Goal: Contribute content: Contribute content

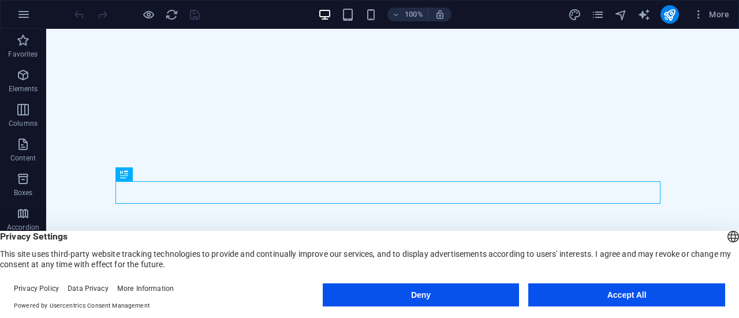
click at [613, 295] on button "Accept All" at bounding box center [626, 294] width 197 height 23
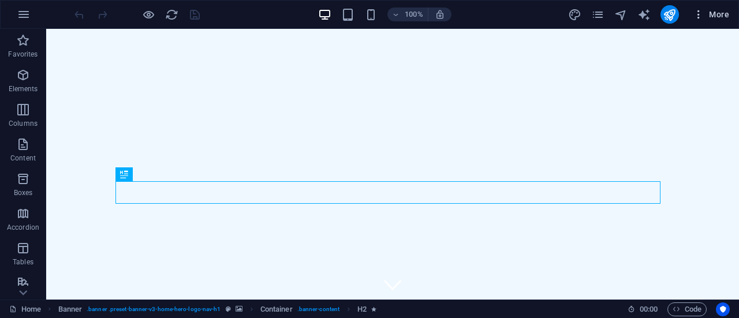
click at [697, 8] on button "More" at bounding box center [711, 14] width 46 height 18
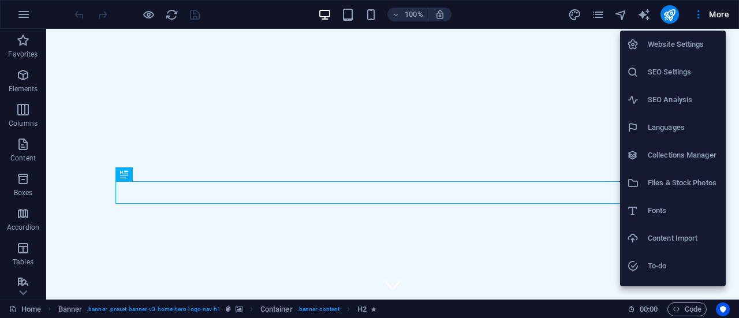
click at [254, 117] on div at bounding box center [369, 159] width 739 height 318
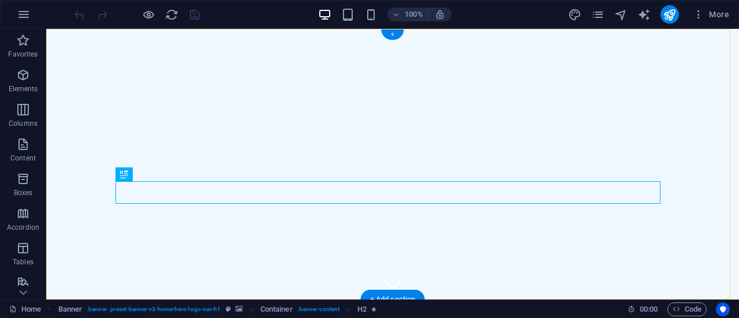
click at [389, 32] on div "+" at bounding box center [392, 34] width 23 height 10
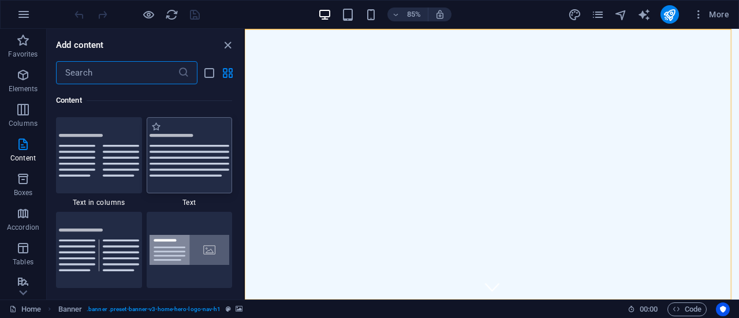
scroll to position [1846, 0]
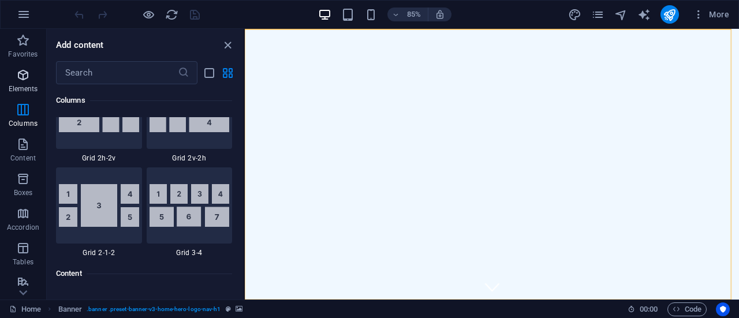
click at [22, 84] on p "Elements" at bounding box center [23, 88] width 29 height 9
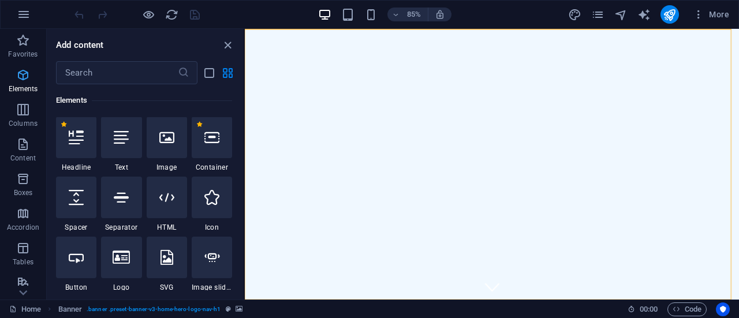
scroll to position [123, 0]
click at [222, 154] on div at bounding box center [212, 138] width 40 height 42
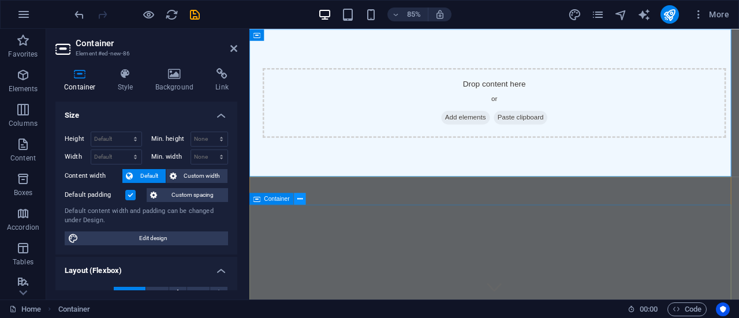
click at [300, 198] on icon at bounding box center [299, 198] width 5 height 10
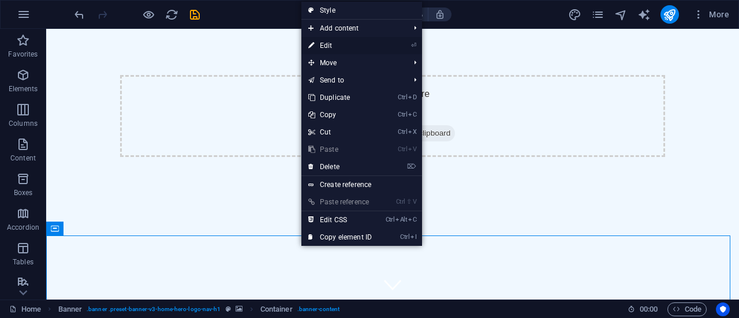
click at [320, 40] on link "⏎ Edit" at bounding box center [339, 45] width 77 height 17
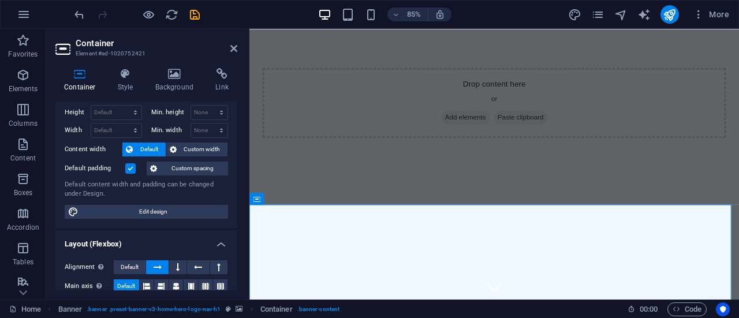
scroll to position [0, 0]
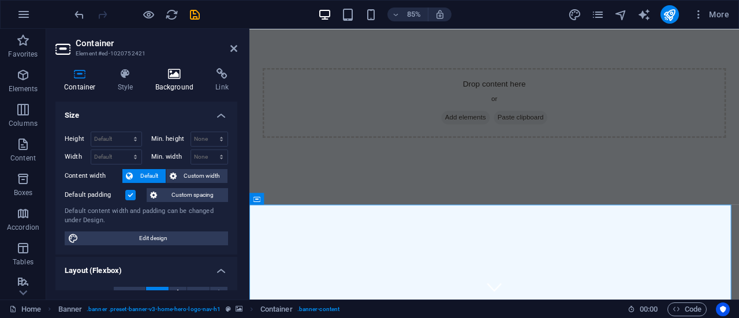
click at [172, 78] on icon at bounding box center [175, 74] width 56 height 12
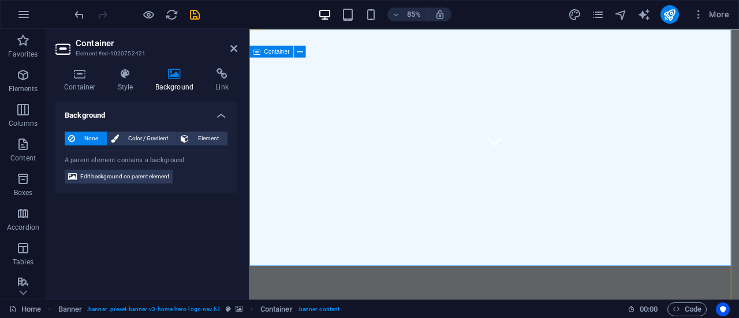
scroll to position [115, 0]
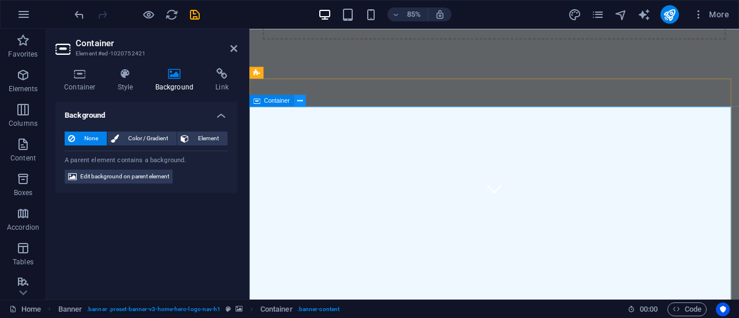
click at [300, 102] on icon at bounding box center [299, 100] width 5 height 10
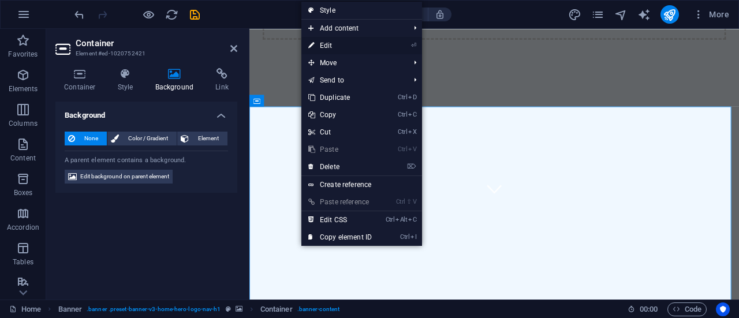
click at [335, 47] on link "⏎ Edit" at bounding box center [339, 45] width 77 height 17
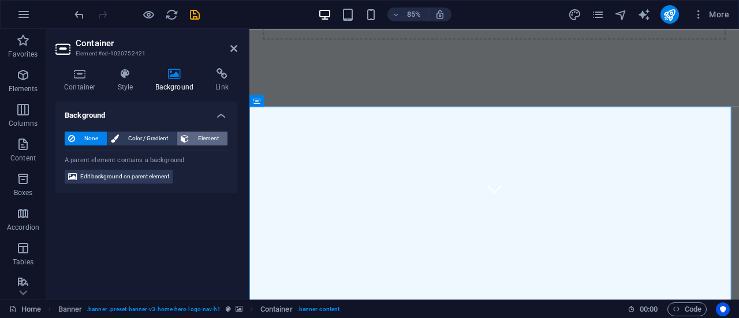
click at [196, 136] on span "Element" at bounding box center [208, 139] width 32 height 14
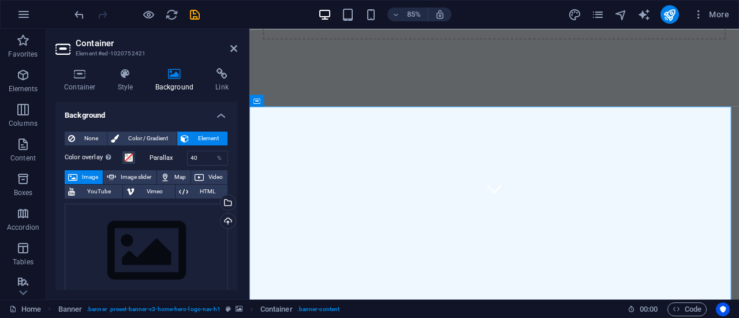
click at [87, 175] on span "Image" at bounding box center [90, 177] width 18 height 14
click at [225, 218] on div "Upload" at bounding box center [226, 222] width 17 height 17
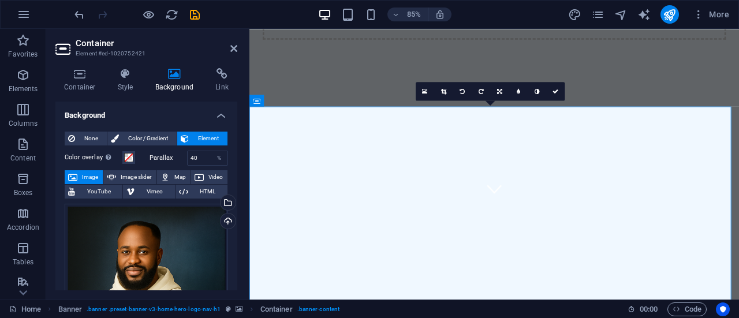
drag, startPoint x: 403, startPoint y: 192, endPoint x: 398, endPoint y: 248, distance: 56.2
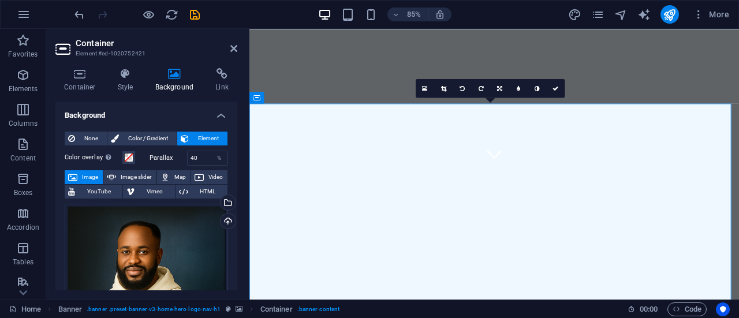
scroll to position [173, 0]
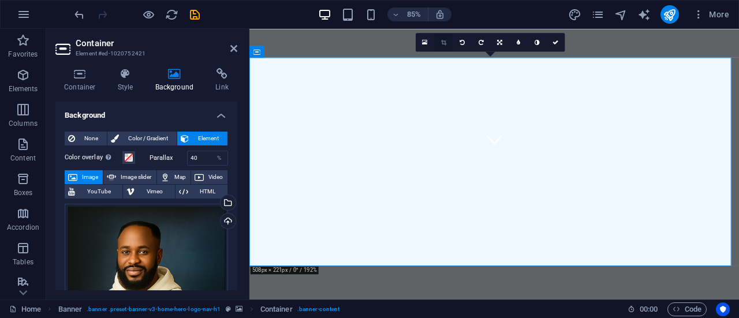
click at [439, 42] on link at bounding box center [443, 42] width 18 height 18
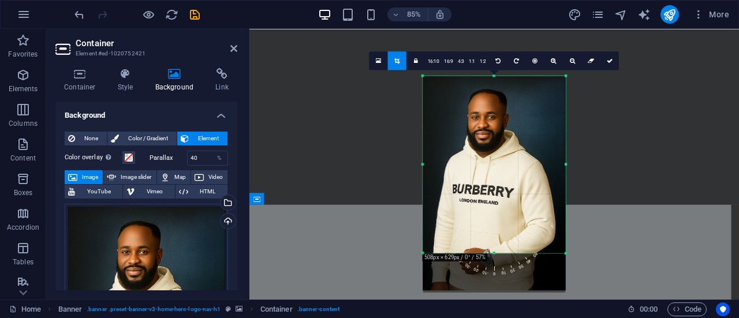
drag, startPoint x: 495, startPoint y: 272, endPoint x: 488, endPoint y: 204, distance: 69.0
click at [489, 204] on div "180 170 160 150 140 130 120 110 100 90 80 70 60 50 40 30 20 10 0 -10 -20 -30 -4…" at bounding box center [493, 164] width 143 height 177
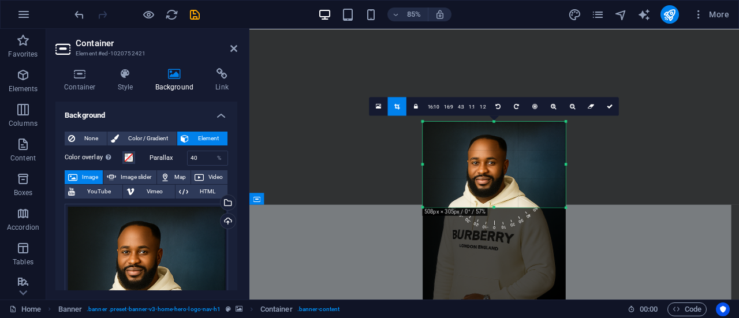
drag, startPoint x: 495, startPoint y: 244, endPoint x: 482, endPoint y: 158, distance: 86.9
click at [482, 158] on div "180 170 160 150 140 130 120 110 100 90 80 70 60 50 40 30 20 10 0 -10 -20 -30 -4…" at bounding box center [493, 164] width 143 height 86
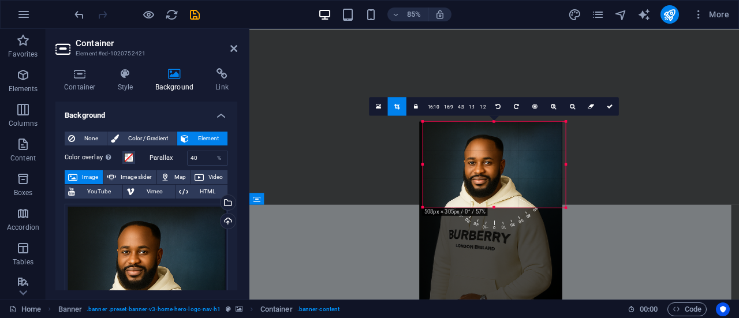
click at [504, 166] on div at bounding box center [490, 229] width 143 height 216
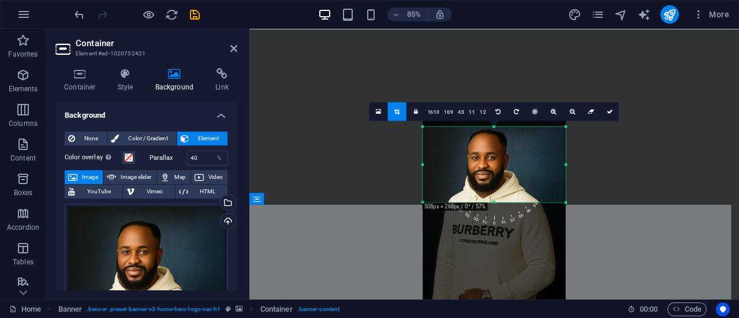
drag, startPoint x: 495, startPoint y: 123, endPoint x: 495, endPoint y: 135, distance: 12.1
click at [495, 135] on div "180 170 160 150 140 130 120 110 100 90 80 70 60 50 40 30 20 10 0 -10 -20 -30 -4…" at bounding box center [493, 164] width 143 height 76
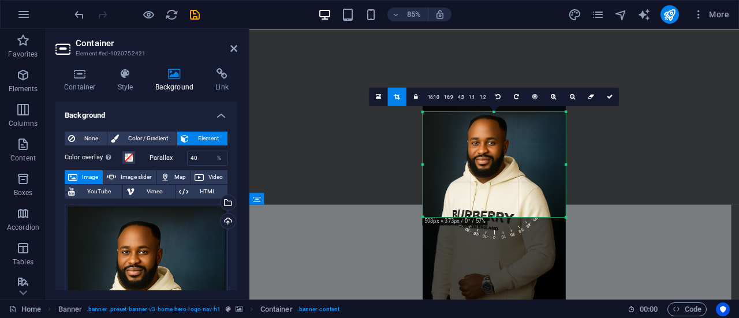
drag, startPoint x: 496, startPoint y: 201, endPoint x: 495, endPoint y: 236, distance: 35.2
click at [496, 217] on div "180 170 160 150 140 130 120 110 100 90 80 70 60 50 40 30 20 10 0 -10 -20 -30 -4…" at bounding box center [493, 164] width 143 height 105
drag, startPoint x: 375, startPoint y: 238, endPoint x: 641, endPoint y: 95, distance: 302.6
click at [375, 238] on div "Drag here to replace the existing content. Press “Ctrl” if you want to create a…" at bounding box center [493, 164] width 489 height 271
click at [636, 125] on div at bounding box center [493, 117] width 489 height 176
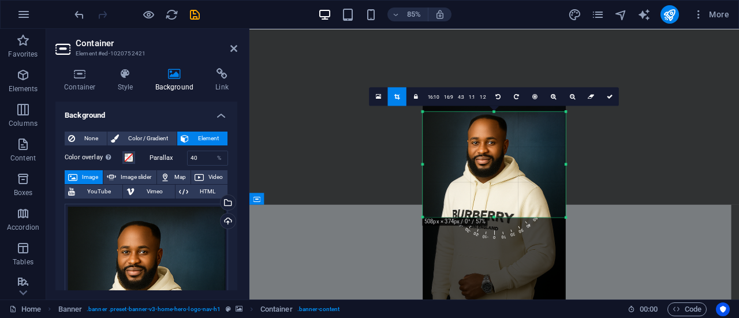
click at [258, 100] on div at bounding box center [493, 117] width 489 height 176
click at [397, 95] on icon at bounding box center [396, 96] width 5 height 6
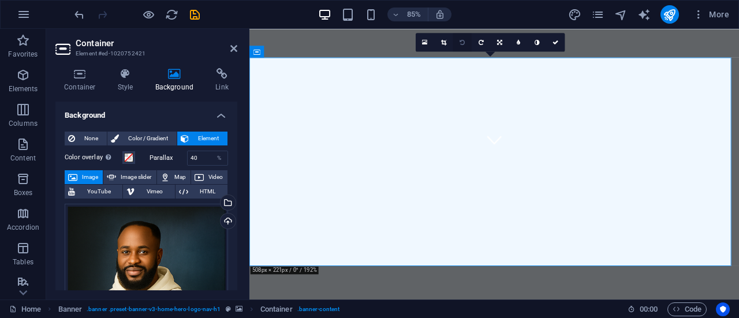
click at [462, 41] on icon at bounding box center [462, 42] width 5 height 6
click at [480, 44] on icon at bounding box center [480, 42] width 5 height 6
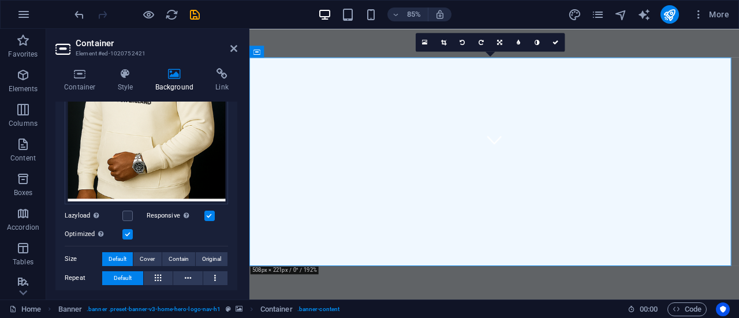
scroll to position [231, 0]
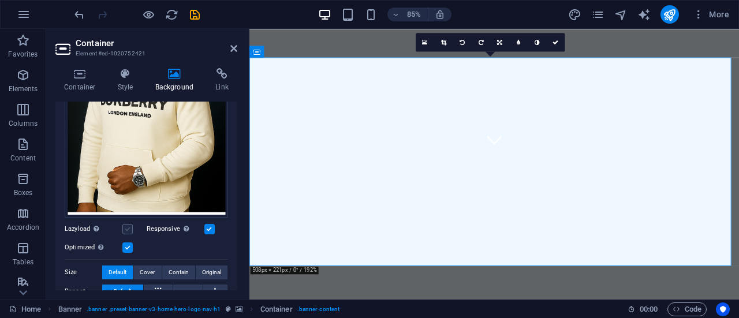
click at [126, 224] on label at bounding box center [127, 229] width 10 height 10
click at [0, 0] on input "Lazyload Loading images after the page loads improves page speed." at bounding box center [0, 0] width 0 height 0
click at [128, 224] on label at bounding box center [127, 229] width 10 height 10
click at [0, 0] on input "Lazyload Loading images after the page loads improves page speed." at bounding box center [0, 0] width 0 height 0
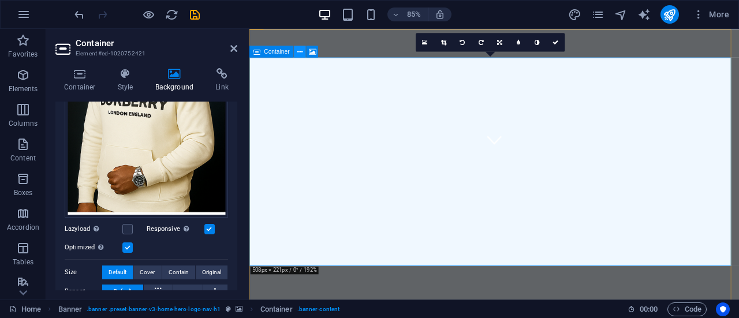
click at [300, 50] on icon at bounding box center [299, 51] width 5 height 10
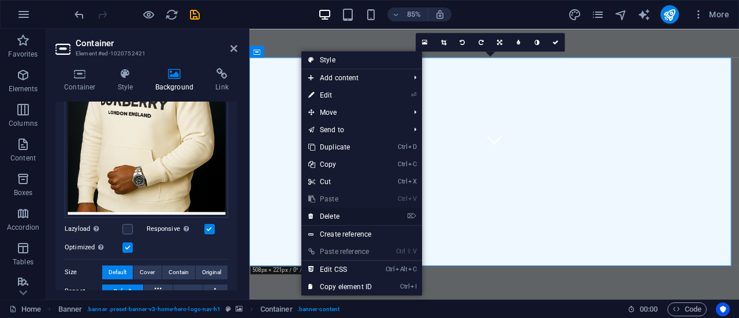
click at [335, 216] on link "⌦ Delete" at bounding box center [339, 216] width 77 height 17
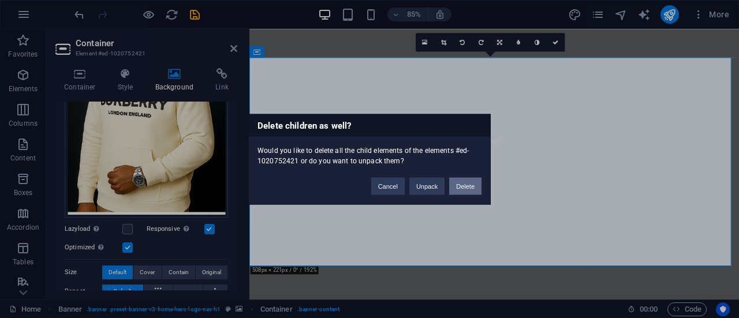
click at [467, 185] on button "Delete" at bounding box center [465, 185] width 32 height 17
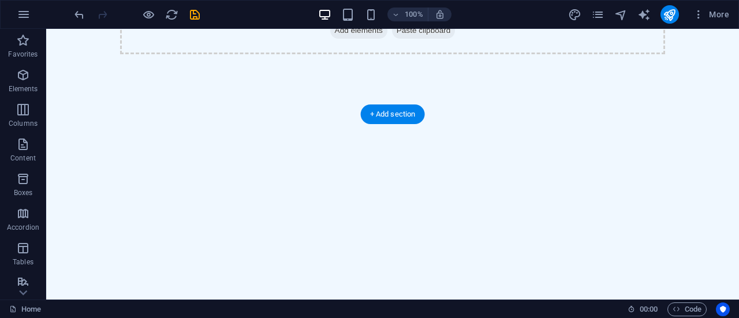
scroll to position [173, 0]
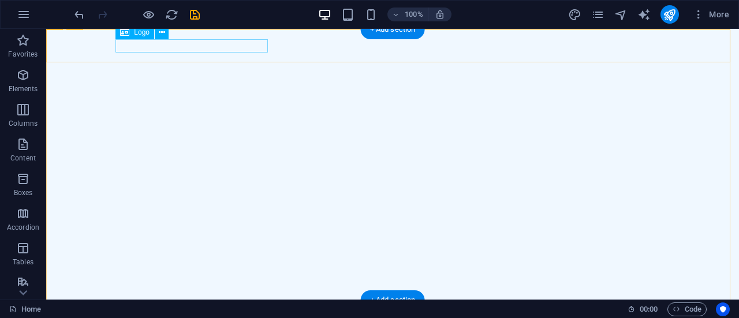
click at [201, 310] on div "[DOMAIN_NAME]" at bounding box center [392, 316] width 545 height 13
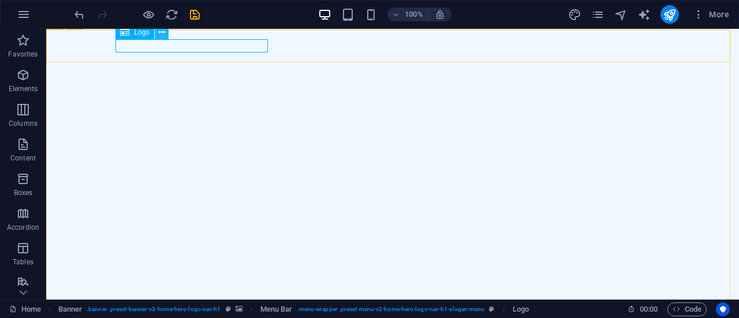
click at [159, 31] on icon at bounding box center [162, 33] width 6 height 12
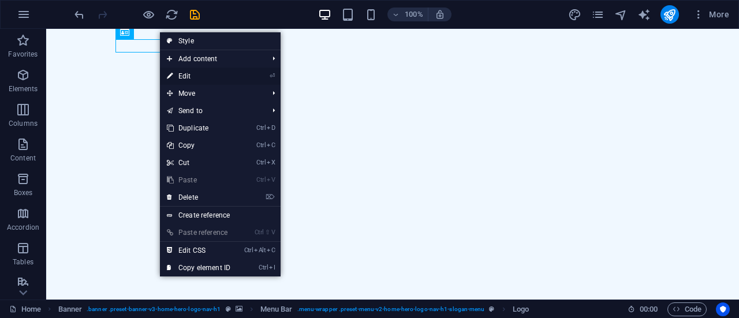
click at [194, 76] on link "⏎ Edit" at bounding box center [198, 76] width 77 height 17
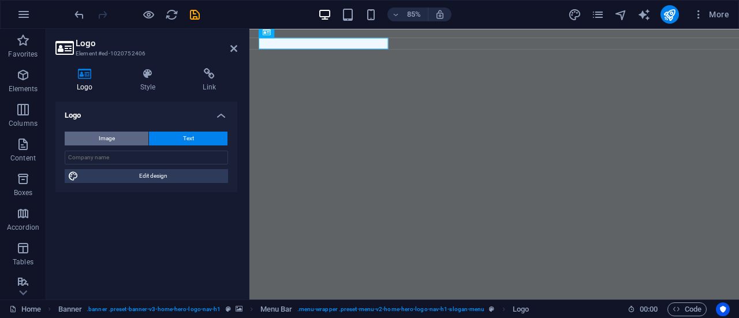
click at [115, 139] on button "Image" at bounding box center [107, 139] width 84 height 14
select select "DISABLED_OPTION_VALUE"
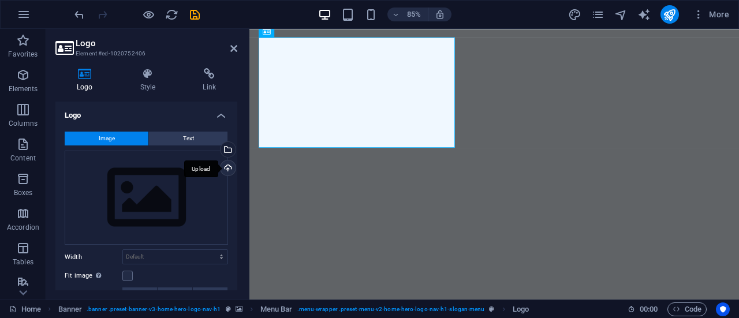
click at [229, 165] on div "Upload" at bounding box center [226, 168] width 17 height 17
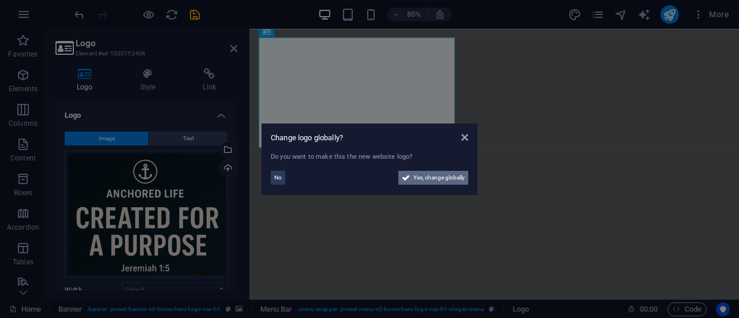
drag, startPoint x: 418, startPoint y: 181, endPoint x: 485, endPoint y: 436, distance: 263.2
click at [419, 181] on span "Yes, change globally" at bounding box center [438, 178] width 51 height 14
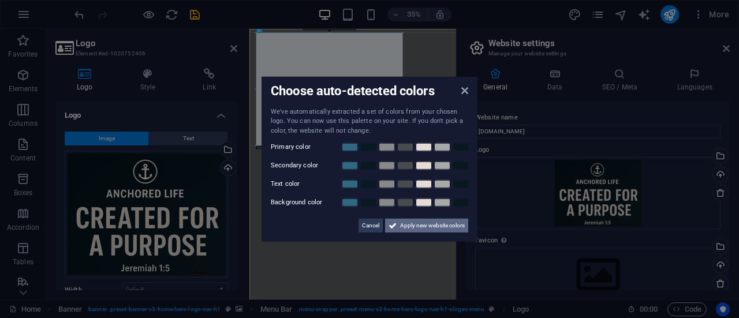
click at [402, 226] on span "Apply new website colors" at bounding box center [432, 226] width 65 height 14
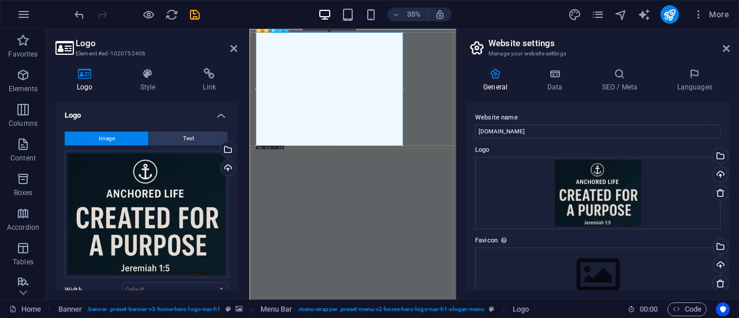
drag, startPoint x: 577, startPoint y: 174, endPoint x: 466, endPoint y: 314, distance: 178.7
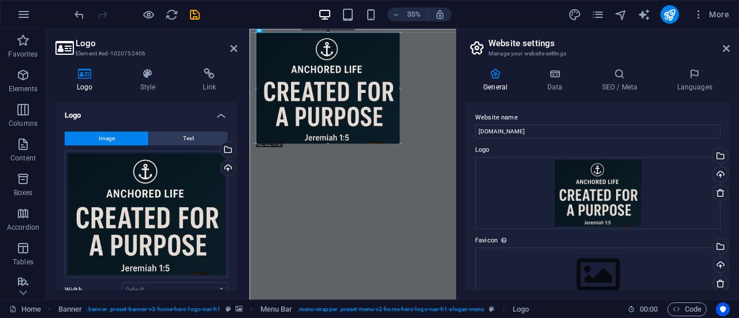
type input "712"
select select "px"
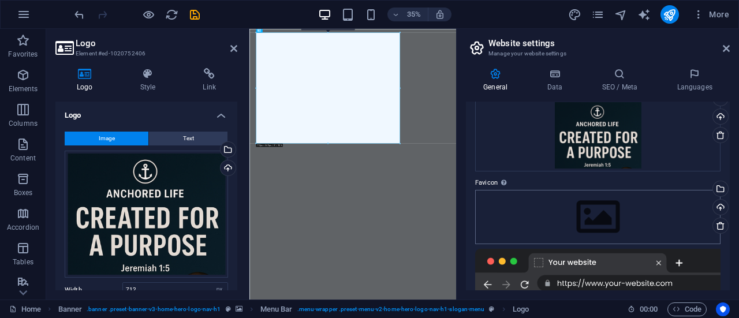
scroll to position [0, 0]
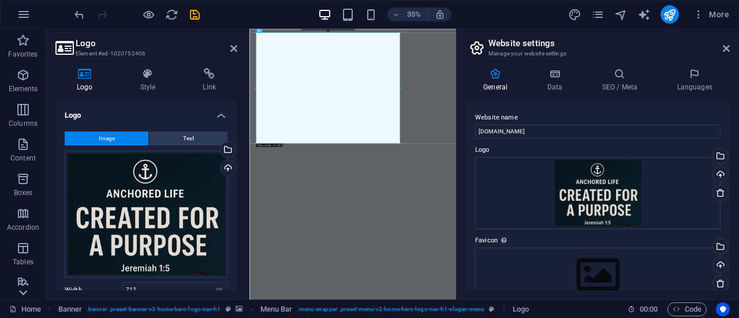
click at [20, 294] on icon at bounding box center [23, 293] width 16 height 16
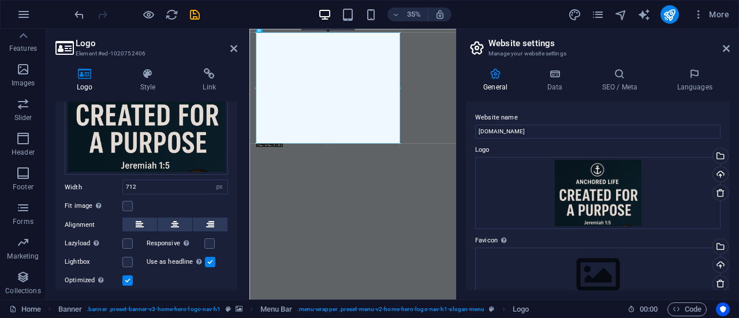
scroll to position [106, 0]
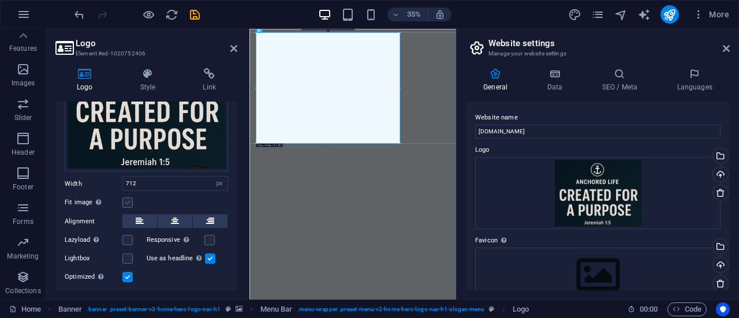
click at [125, 198] on label at bounding box center [127, 202] width 10 height 10
click at [0, 0] on input "Fit image Automatically fit image to a fixed width and height" at bounding box center [0, 0] width 0 height 0
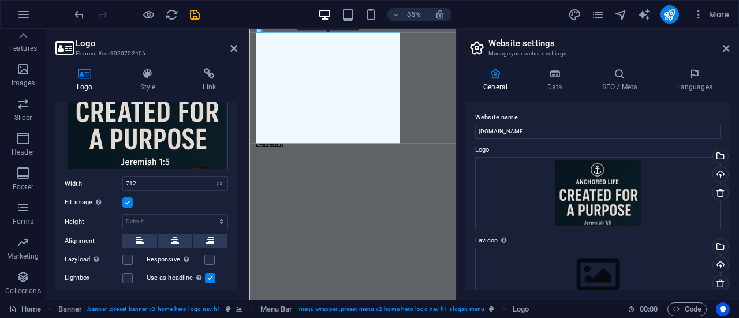
click at [125, 198] on label at bounding box center [127, 202] width 10 height 10
click at [0, 0] on input "Fit image Automatically fit image to a fixed width and height" at bounding box center [0, 0] width 0 height 0
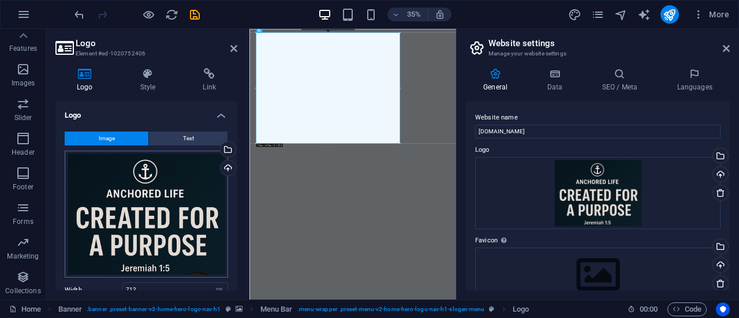
scroll to position [0, 0]
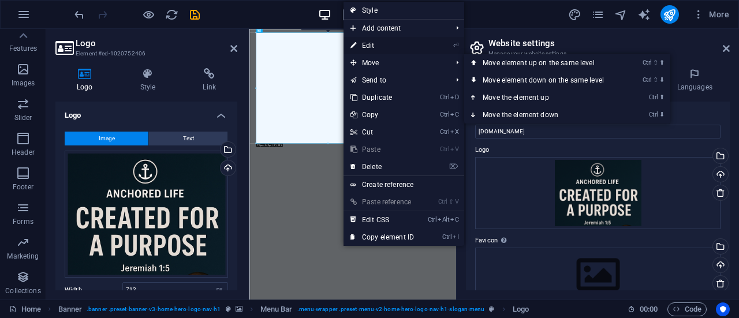
click at [364, 46] on link "⏎ Edit" at bounding box center [381, 45] width 77 height 17
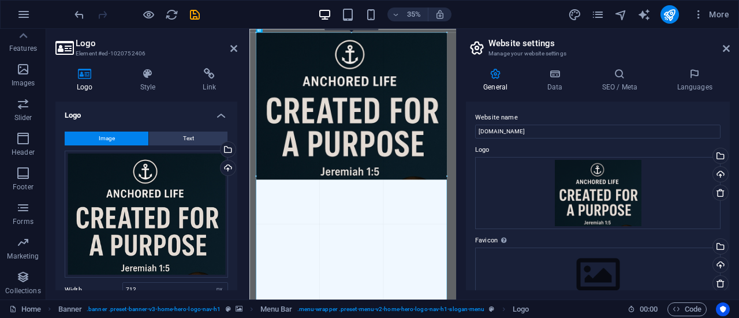
drag, startPoint x: 399, startPoint y: 86, endPoint x: 548, endPoint y: 146, distance: 160.5
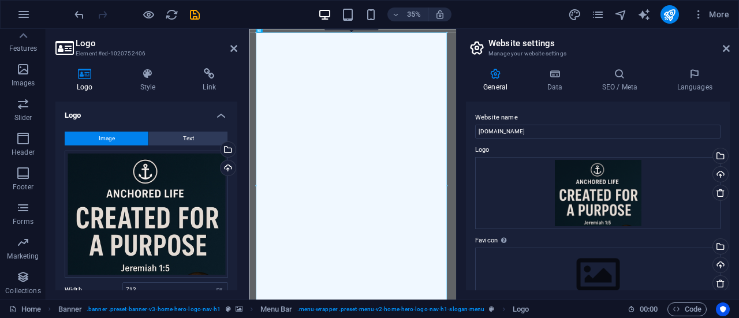
type input "944"
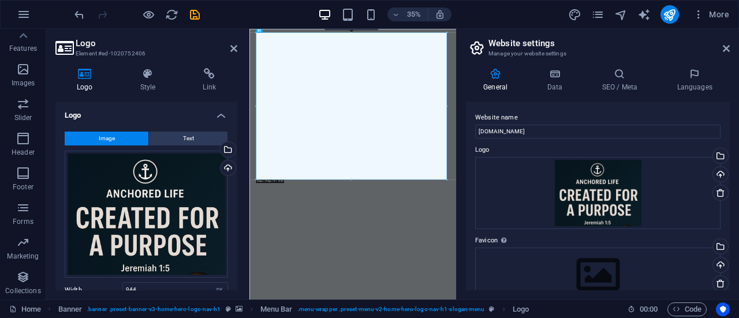
click at [219, 115] on h4 "Logo" at bounding box center [146, 112] width 182 height 21
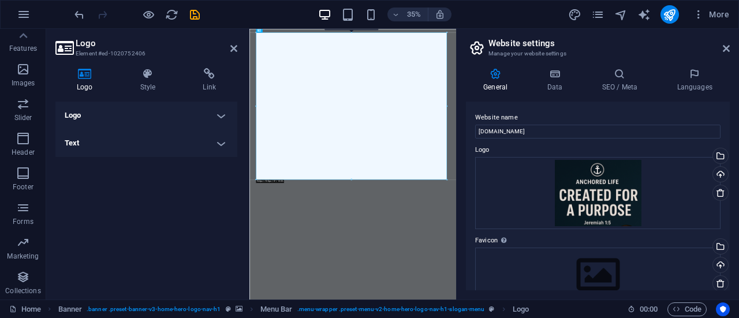
click at [219, 115] on h4 "Logo" at bounding box center [146, 116] width 182 height 28
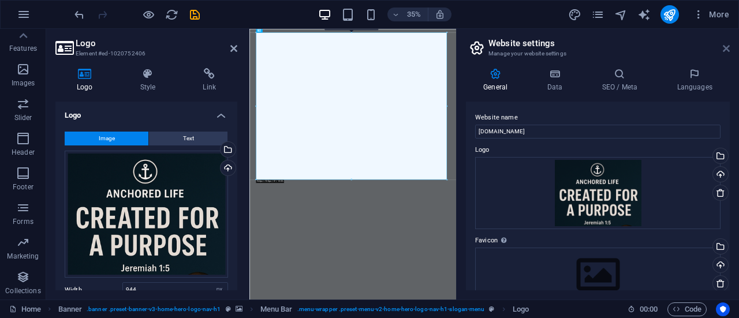
click at [726, 46] on icon at bounding box center [726, 48] width 7 height 9
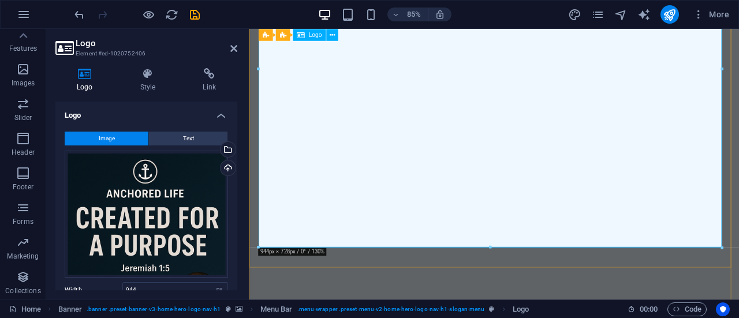
scroll to position [289, 0]
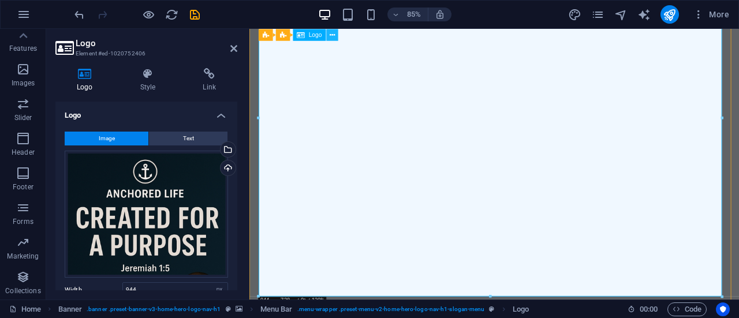
click at [333, 32] on icon at bounding box center [332, 34] width 5 height 10
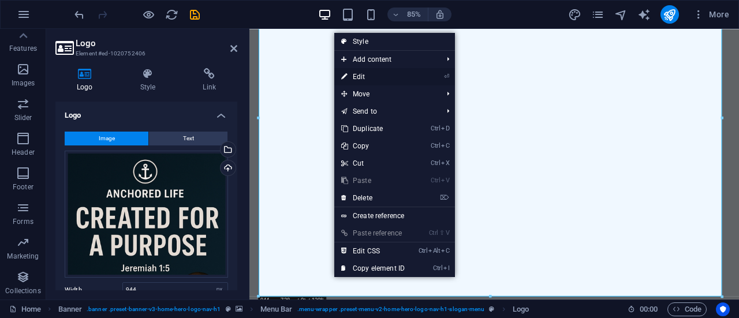
click at [357, 76] on link "⏎ Edit" at bounding box center [372, 76] width 77 height 17
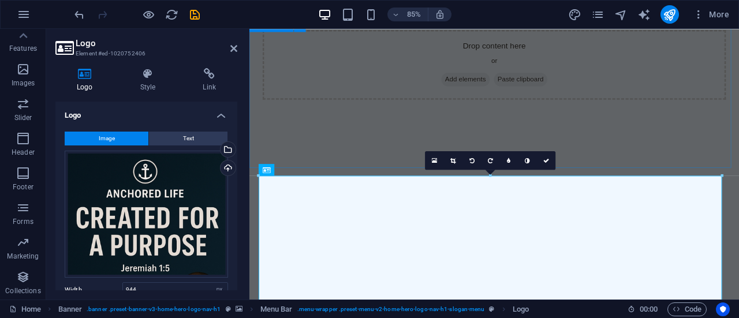
scroll to position [58, 0]
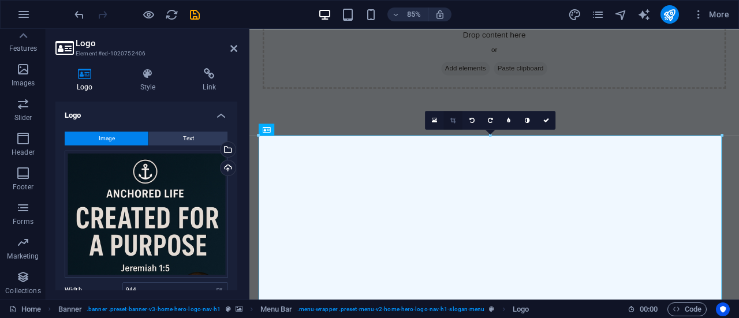
click at [454, 121] on icon at bounding box center [452, 120] width 5 height 6
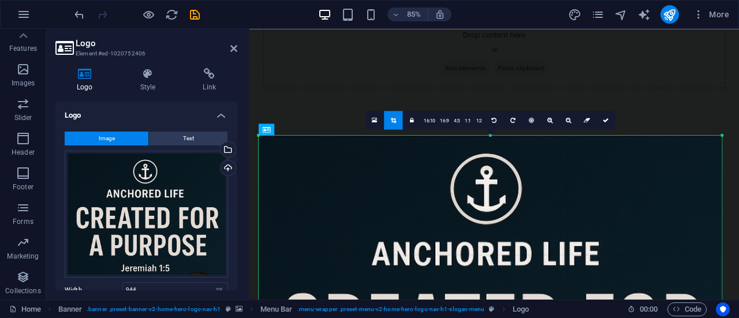
click at [496, 271] on div at bounding box center [490, 314] width 463 height 357
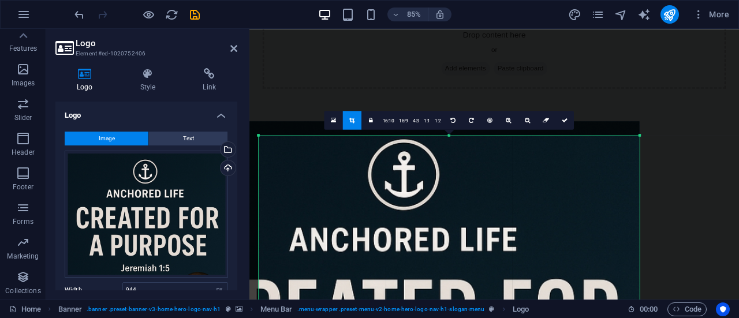
drag, startPoint x: 259, startPoint y: 136, endPoint x: 355, endPoint y: 153, distance: 98.4
click at [355, 153] on div "180 170 160 150 140 130 120 110 100 90 80 70 60 50 40 30 20 10 0 -10 -20 -30 -4…" at bounding box center [449, 307] width 381 height 343
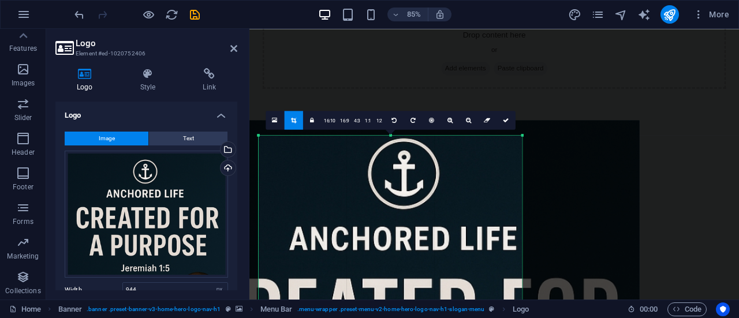
drag, startPoint x: 641, startPoint y: 136, endPoint x: 497, endPoint y: 138, distance: 143.7
click at [502, 137] on div "180 170 160 150 140 130 120 110 100 90 80 70 60 50 40 30 20 10 0 -10 -20 -30 -4…" at bounding box center [390, 307] width 263 height 342
click at [259, 139] on div at bounding box center [258, 307] width 3 height 342
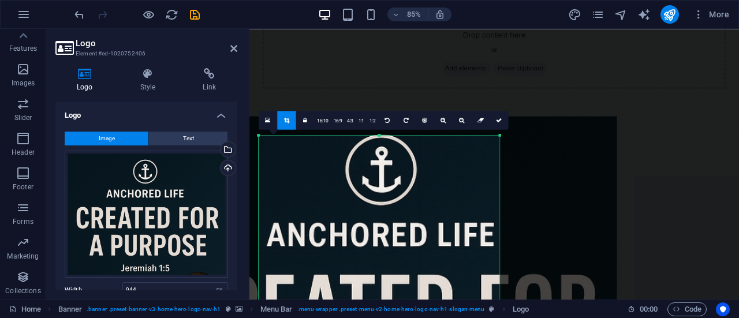
drag, startPoint x: 257, startPoint y: 137, endPoint x: 284, endPoint y: 141, distance: 26.9
click at [284, 141] on div "180 170 160 150 140 130 120 110 100 90 80 70 60 50 40 30 20 10 0 -10 -20 -30 -4…" at bounding box center [379, 305] width 241 height 338
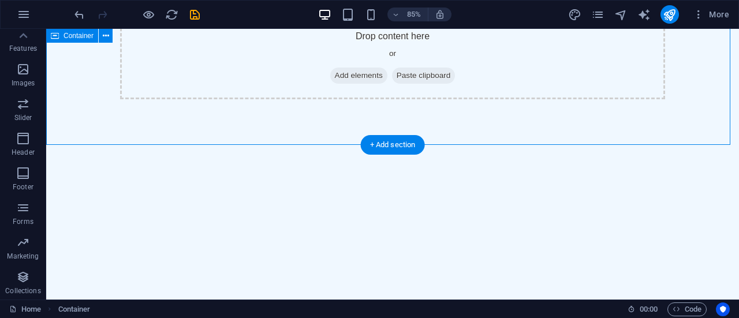
scroll to position [0, 0]
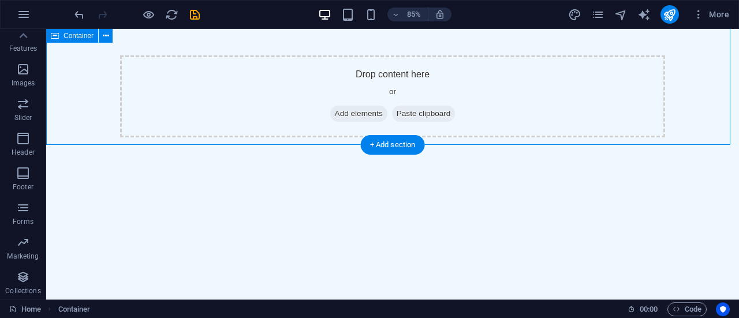
drag, startPoint x: 503, startPoint y: 107, endPoint x: 638, endPoint y: 43, distance: 149.2
click at [638, 43] on div "Drop content here or Add elements Paste clipboard" at bounding box center [392, 97] width 693 height 174
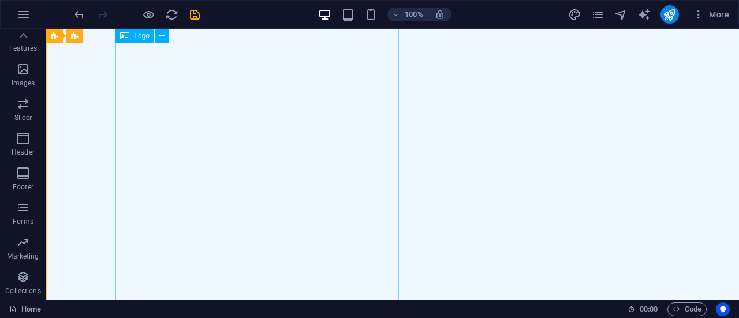
scroll to position [346, 0]
click at [163, 39] on icon at bounding box center [162, 36] width 6 height 12
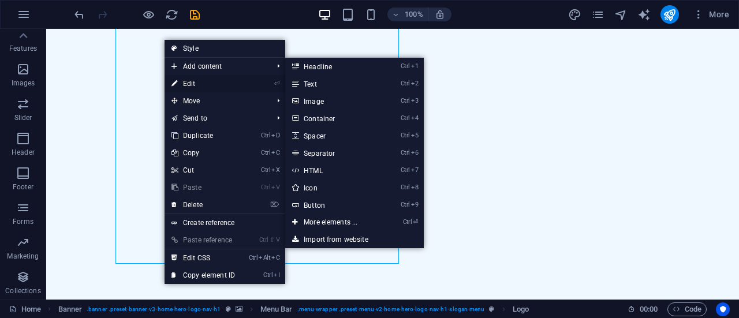
click at [192, 81] on link "⏎ Edit" at bounding box center [202, 83] width 77 height 17
select select "px"
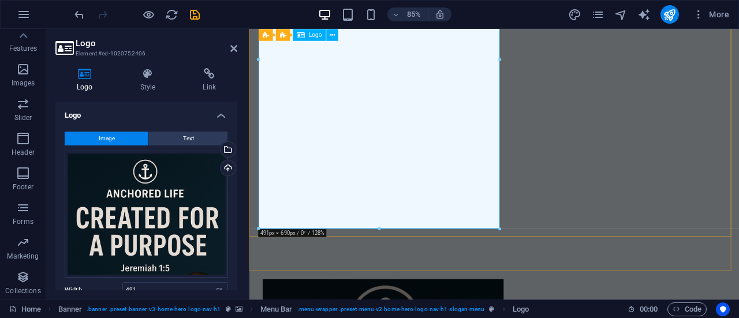
drag, startPoint x: 629, startPoint y: 256, endPoint x: 402, endPoint y: 208, distance: 231.8
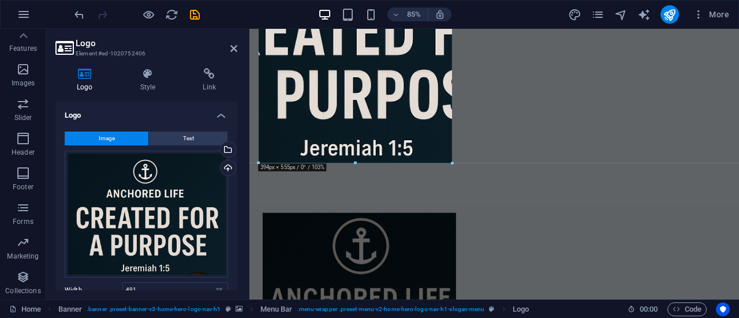
drag, startPoint x: 379, startPoint y: 229, endPoint x: 381, endPoint y: 151, distance: 78.5
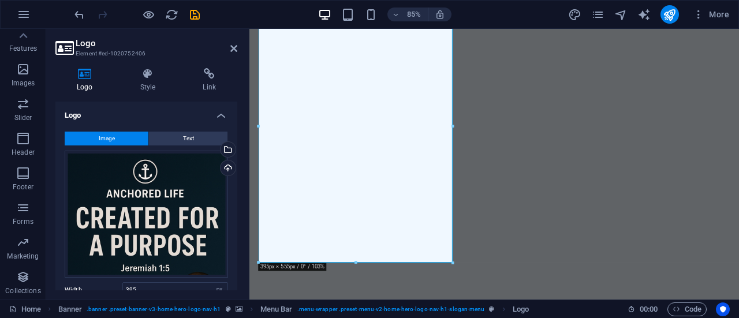
scroll to position [231, 0]
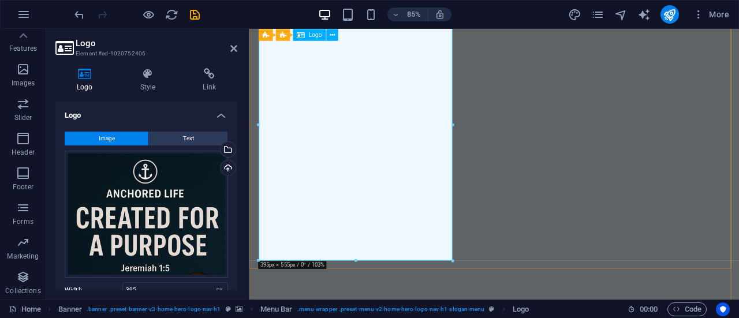
click at [325, 35] on div "Menu Bar Banner Logo" at bounding box center [301, 35] width 85 height 12
click at [334, 36] on icon at bounding box center [332, 34] width 5 height 10
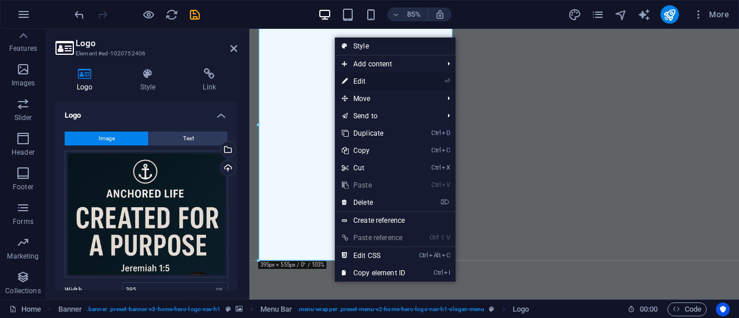
click at [377, 80] on link "⏎ Edit" at bounding box center [373, 81] width 77 height 17
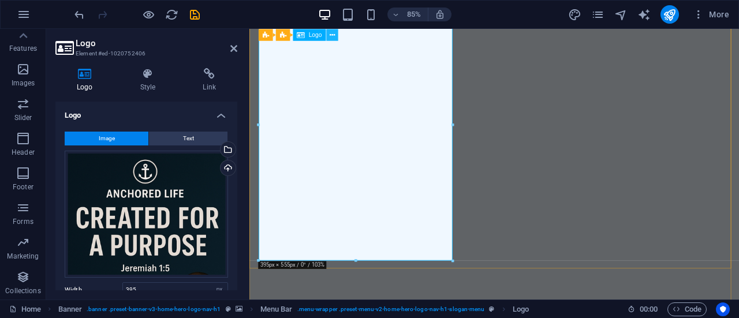
click at [331, 38] on icon at bounding box center [332, 34] width 5 height 10
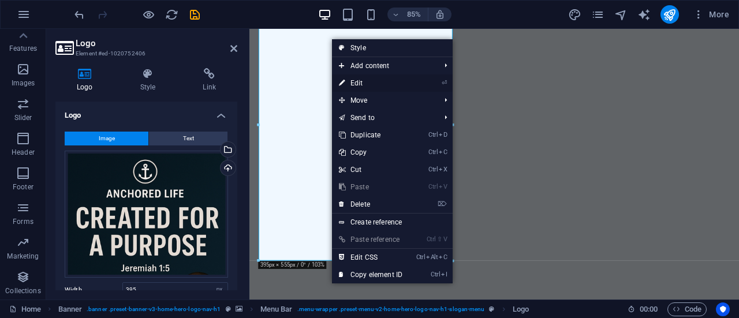
click at [436, 81] on li "⏎ Edit" at bounding box center [392, 82] width 121 height 17
click at [394, 80] on link "⏎ Edit" at bounding box center [370, 82] width 77 height 17
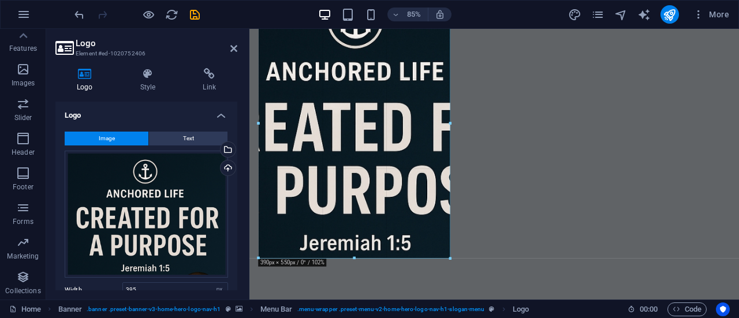
drag, startPoint x: 257, startPoint y: 259, endPoint x: 294, endPoint y: 260, distance: 37.0
type input "389"
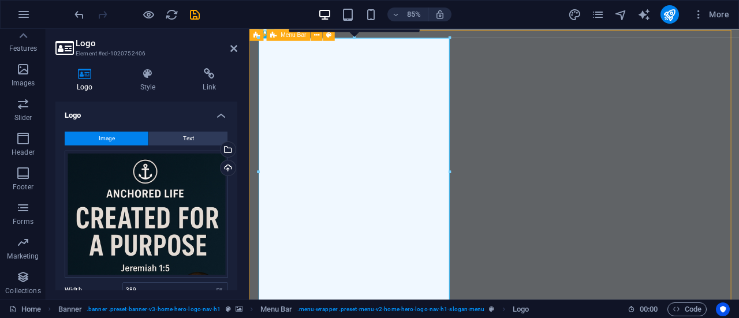
scroll to position [115, 0]
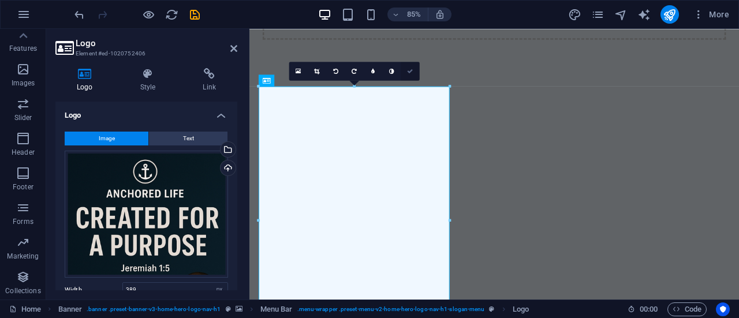
click at [408, 69] on icon at bounding box center [410, 71] width 6 height 6
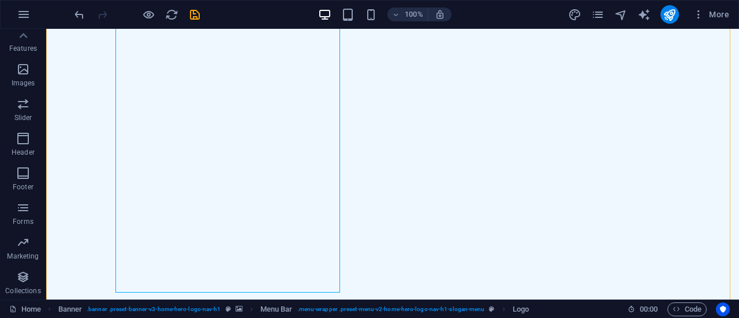
scroll to position [289, 0]
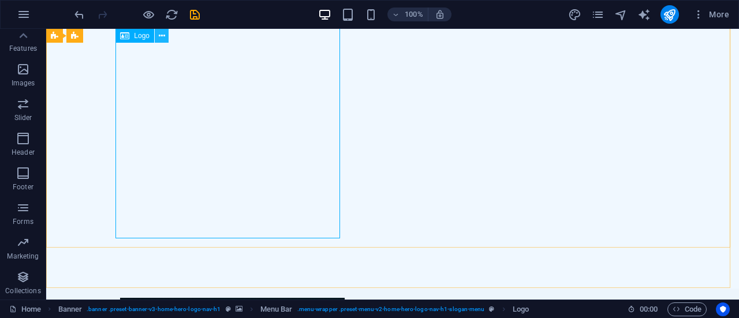
click at [160, 36] on icon at bounding box center [162, 36] width 6 height 12
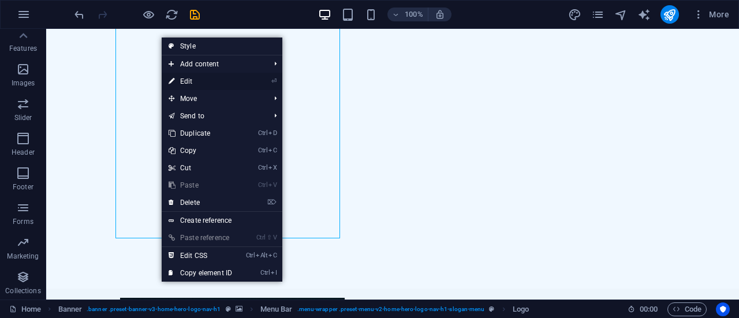
click at [189, 79] on link "⏎ Edit" at bounding box center [200, 81] width 77 height 17
select select "px"
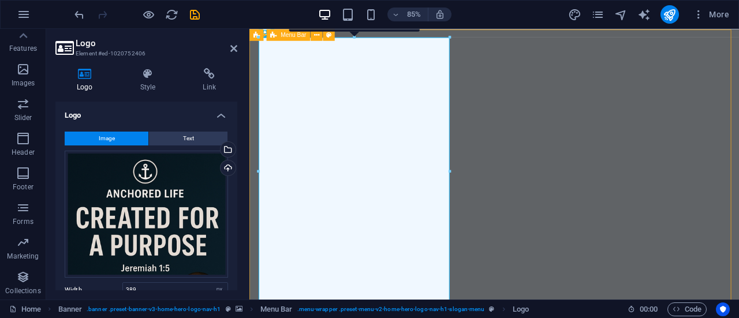
scroll to position [173, 0]
click at [330, 31] on div "16:10 16:9 4:3 1:1 1:2 0" at bounding box center [354, 22] width 130 height 18
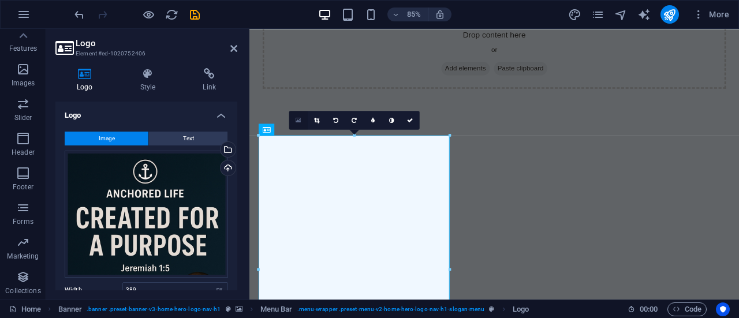
click at [301, 118] on link at bounding box center [298, 120] width 18 height 18
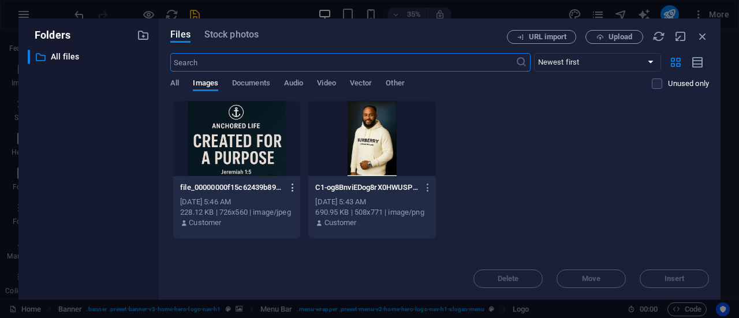
click at [290, 184] on icon "button" at bounding box center [292, 187] width 11 height 10
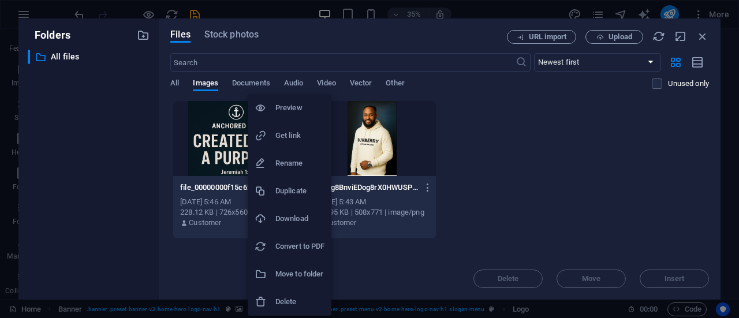
click at [291, 302] on h6 "Delete" at bounding box center [299, 302] width 49 height 14
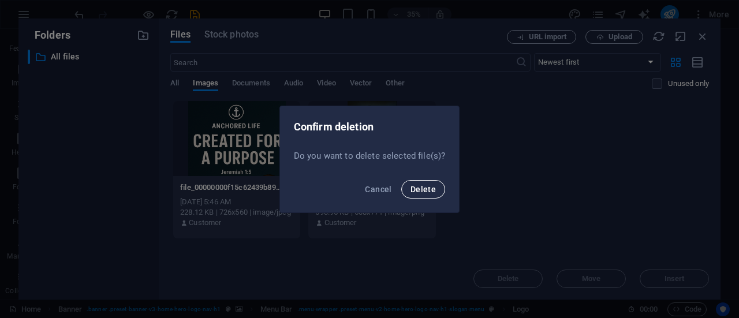
click at [417, 191] on span "Delete" at bounding box center [422, 189] width 25 height 9
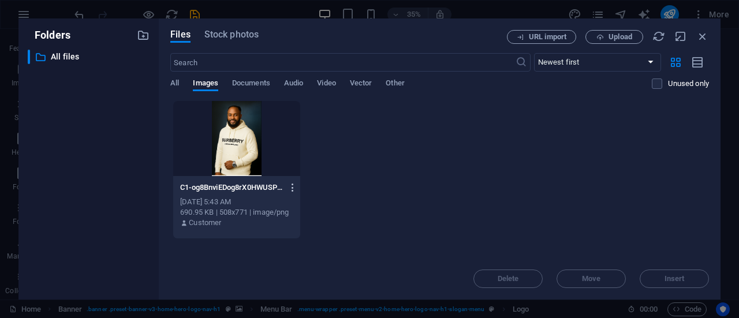
click at [286, 183] on button "button" at bounding box center [291, 187] width 16 height 18
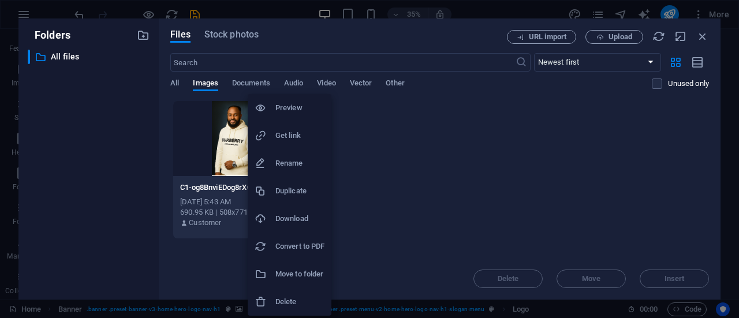
click at [292, 301] on h6 "Delete" at bounding box center [299, 302] width 49 height 14
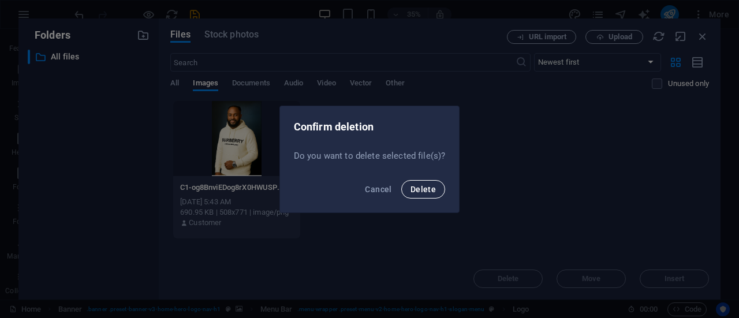
click at [432, 192] on span "Delete" at bounding box center [422, 189] width 25 height 9
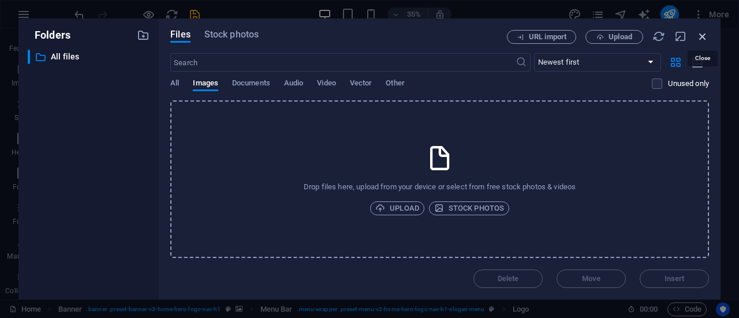
click at [705, 37] on icon "button" at bounding box center [702, 36] width 13 height 13
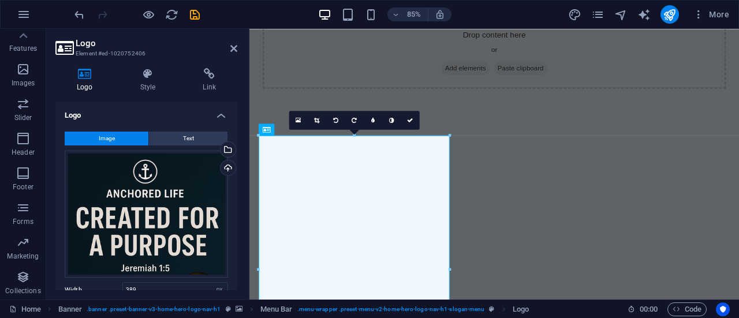
click at [537, 133] on div "Drop content here or Add elements Paste clipboard" at bounding box center [537, 58] width 576 height 174
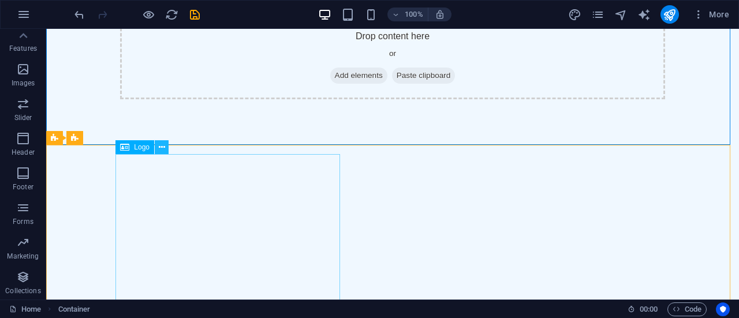
click at [162, 147] on icon at bounding box center [162, 147] width 6 height 12
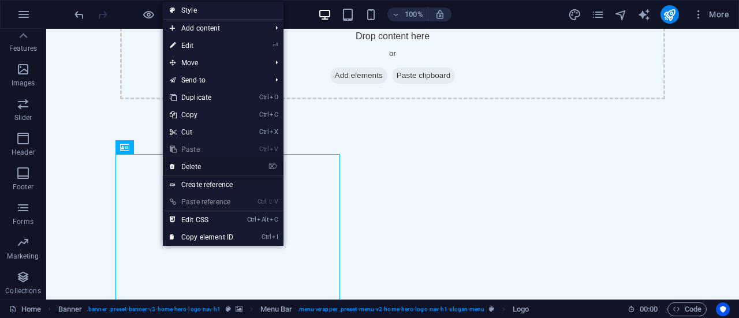
click at [181, 167] on link "⌦ Delete" at bounding box center [201, 166] width 77 height 17
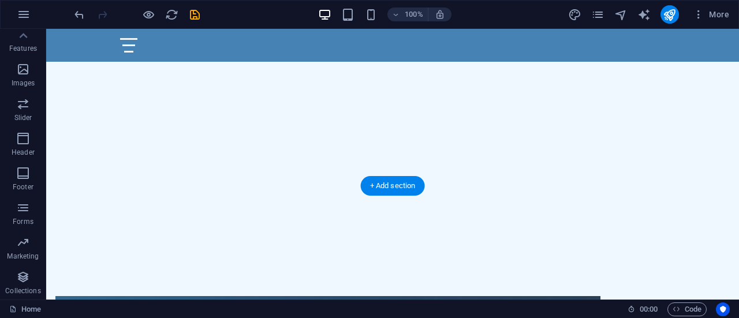
scroll to position [289, 0]
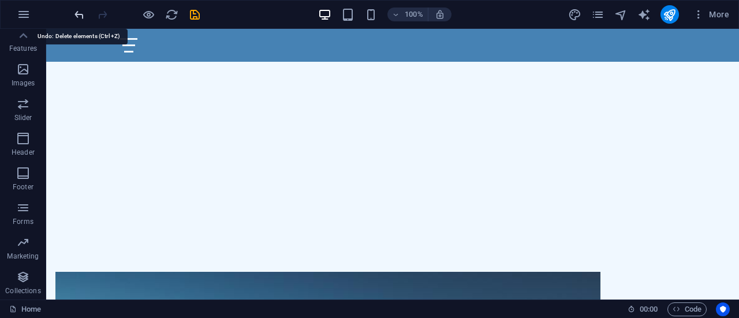
click at [75, 12] on icon "undo" at bounding box center [79, 14] width 13 height 13
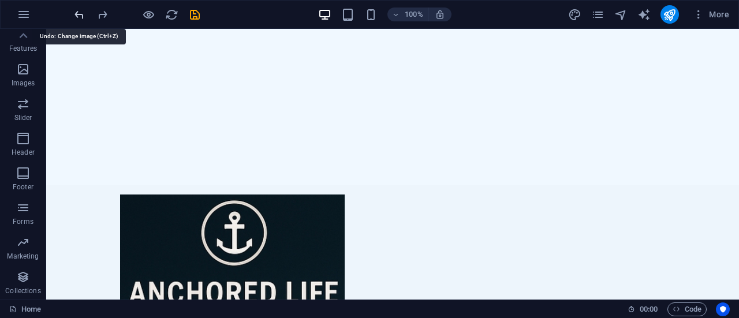
click at [74, 11] on icon "undo" at bounding box center [79, 14] width 13 height 13
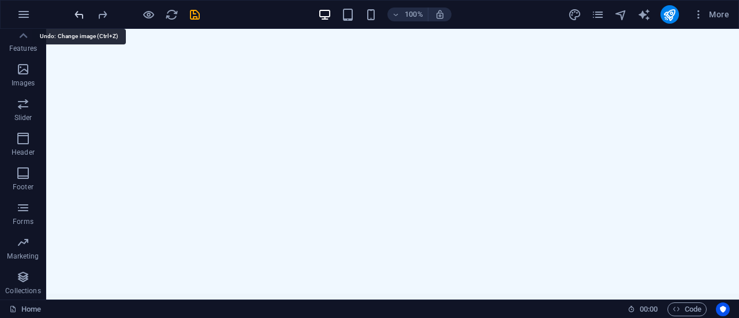
click at [74, 11] on icon "undo" at bounding box center [79, 14] width 13 height 13
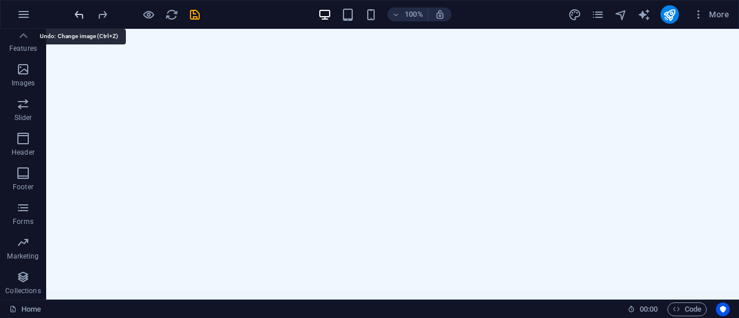
click at [74, 11] on icon "undo" at bounding box center [79, 14] width 13 height 13
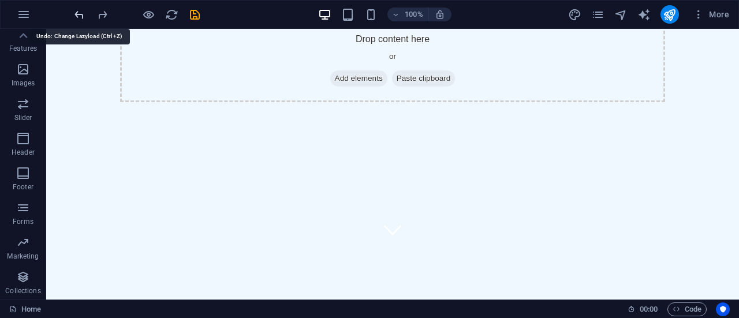
click at [74, 11] on icon "undo" at bounding box center [79, 14] width 13 height 13
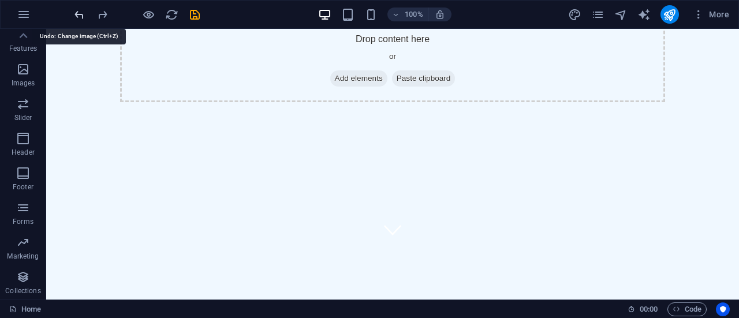
click at [74, 11] on icon "undo" at bounding box center [79, 14] width 13 height 13
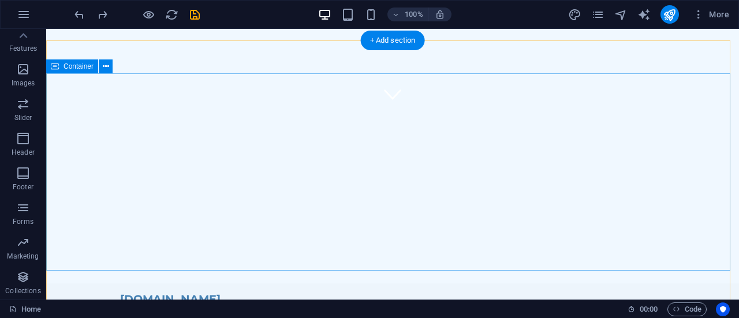
scroll to position [228, 0]
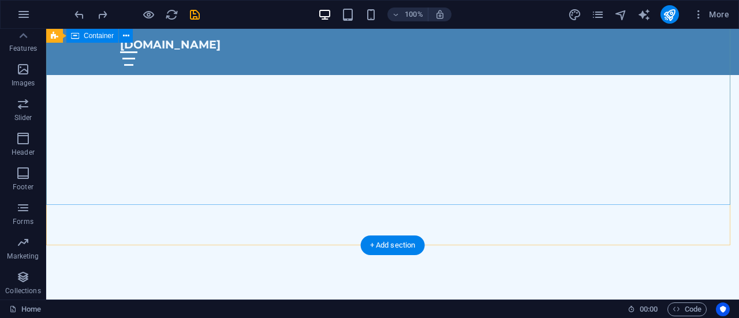
click at [248, 246] on div "Transform Your Life with Purpose and Strategy" at bounding box center [392, 324] width 693 height 157
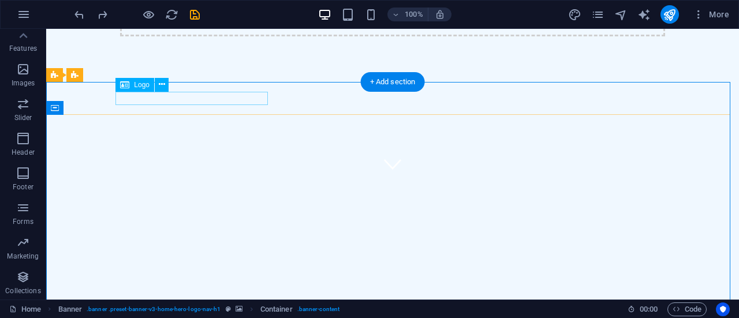
scroll to position [113, 0]
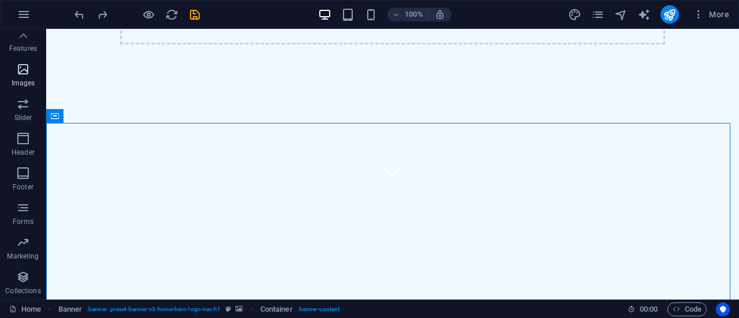
click at [29, 80] on p "Images" at bounding box center [24, 82] width 24 height 9
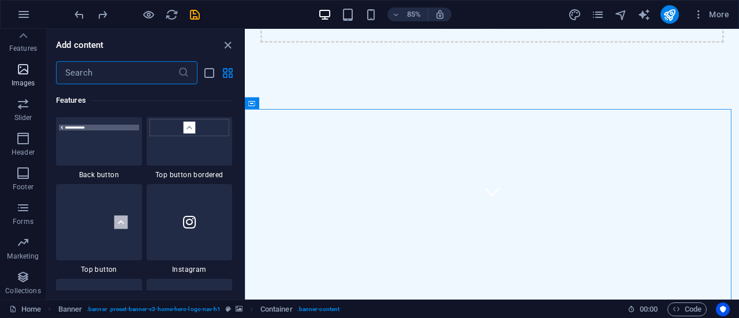
scroll to position [5852, 0]
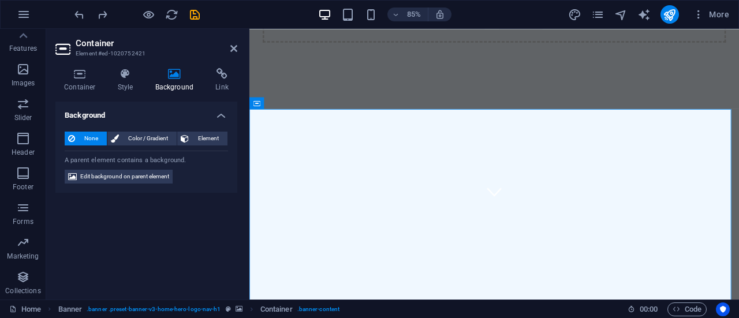
click at [106, 117] on h4 "Background" at bounding box center [146, 112] width 182 height 21
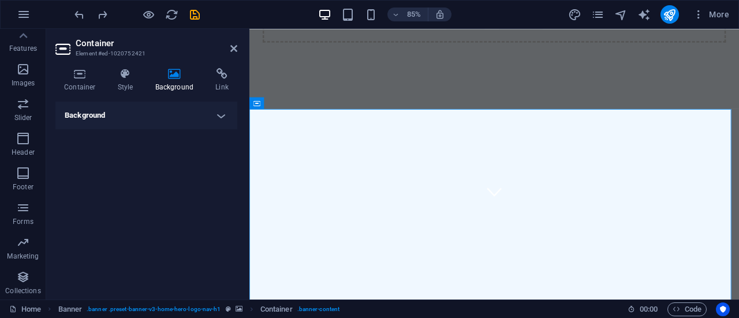
click at [107, 117] on h4 "Background" at bounding box center [146, 116] width 182 height 28
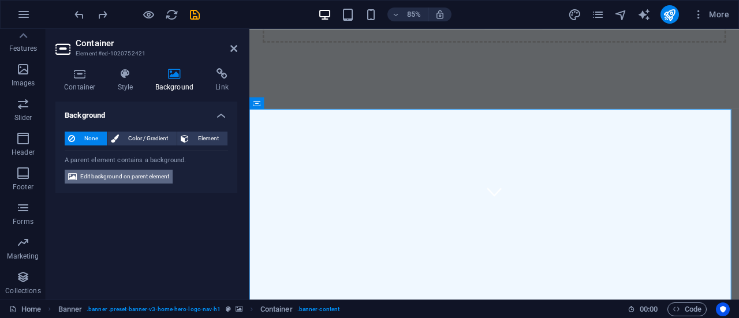
click at [127, 177] on span "Edit background on parent element" at bounding box center [124, 177] width 89 height 14
select select "ms"
select select "s"
select select "progressive"
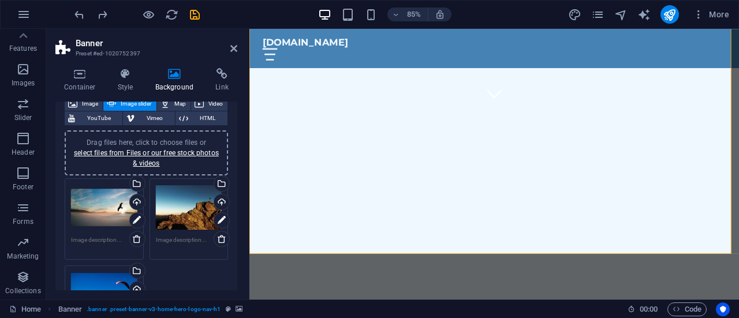
scroll to position [58, 0]
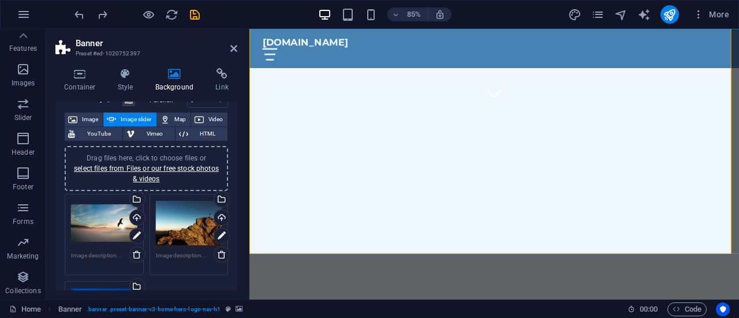
click at [110, 224] on div "Drag files here, click to choose files or select files from Files or our free s…" at bounding box center [104, 223] width 66 height 46
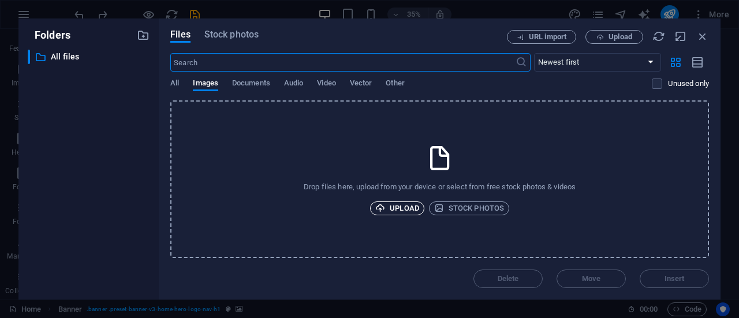
click at [387, 206] on span "Upload" at bounding box center [397, 208] width 44 height 14
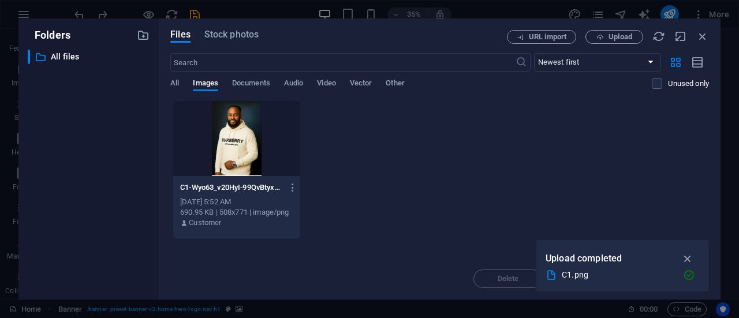
click at [231, 134] on div at bounding box center [236, 138] width 127 height 75
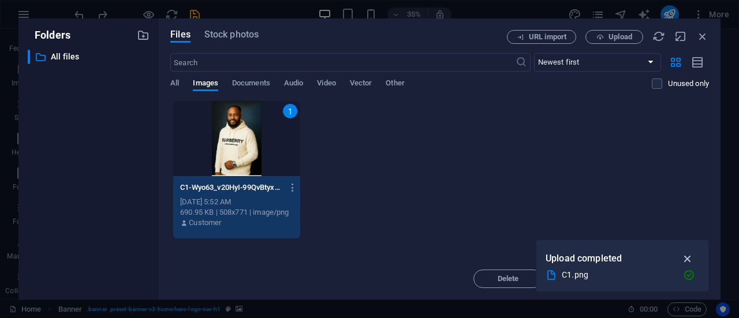
click at [688, 257] on icon "button" at bounding box center [687, 258] width 13 height 13
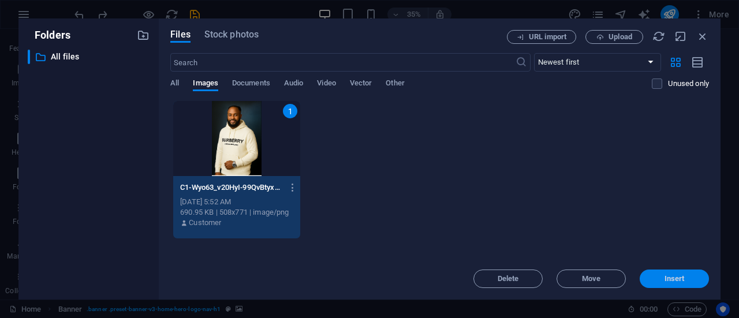
click at [676, 278] on span "Insert" at bounding box center [674, 278] width 20 height 7
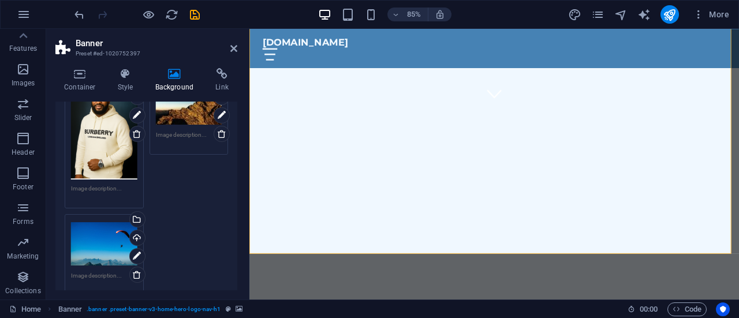
scroll to position [173, 0]
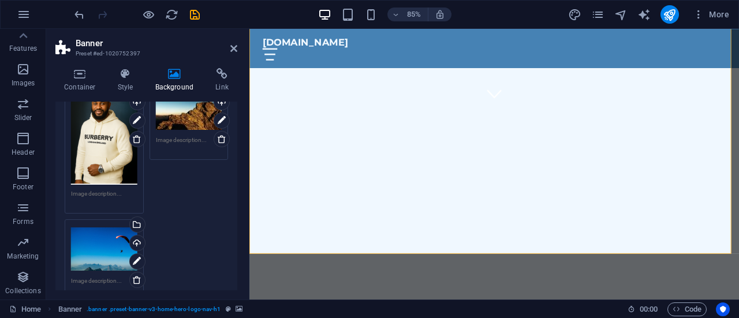
click at [109, 243] on div "Drag files here, click to choose files or select files from Files or our free s…" at bounding box center [104, 249] width 66 height 46
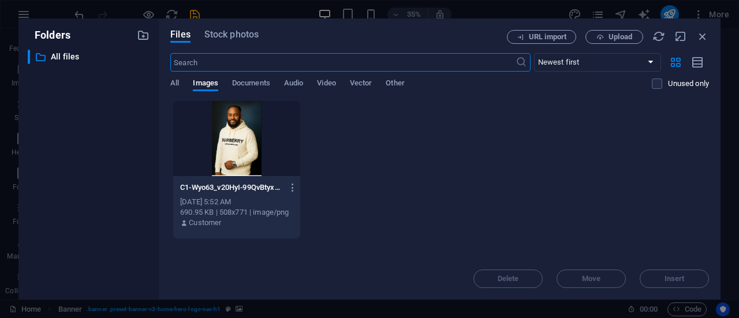
click at [180, 83] on div "All Images Documents Audio Video Vector Other" at bounding box center [410, 89] width 481 height 22
click at [178, 83] on span "All" at bounding box center [174, 84] width 9 height 16
click at [699, 38] on icon "button" at bounding box center [702, 36] width 13 height 13
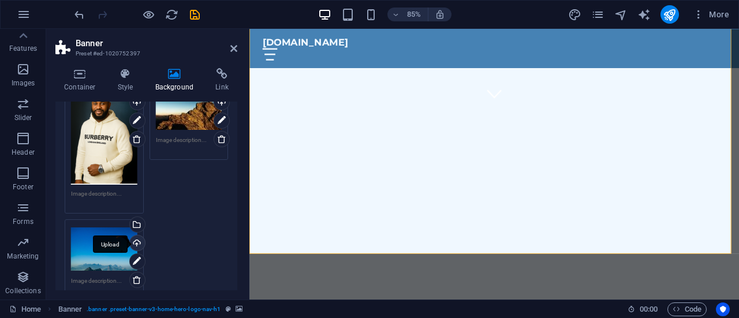
click at [136, 239] on div "Upload" at bounding box center [136, 243] width 17 height 17
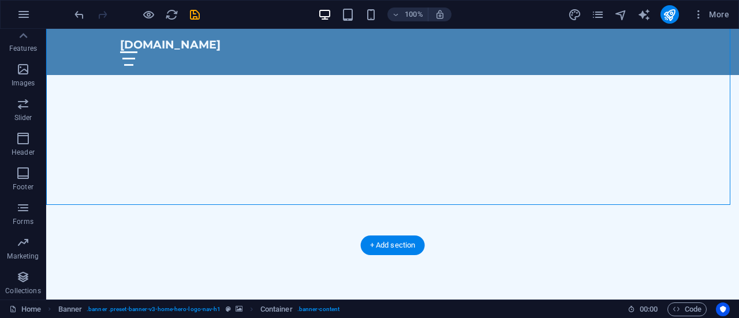
drag, startPoint x: 222, startPoint y: 140, endPoint x: 386, endPoint y: 119, distance: 165.8
click at [387, 246] on div "Transform Your Life with Purpose and Strategy" at bounding box center [392, 324] width 693 height 157
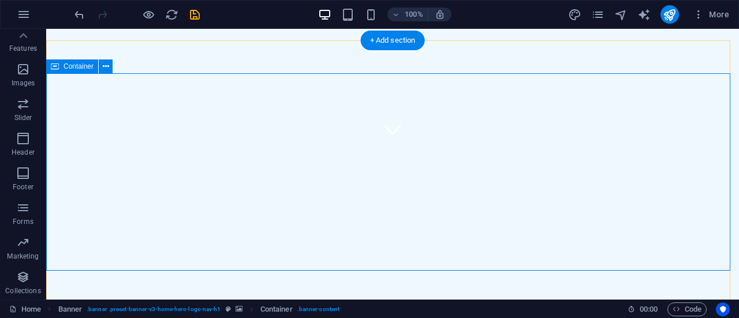
scroll to position [170, 0]
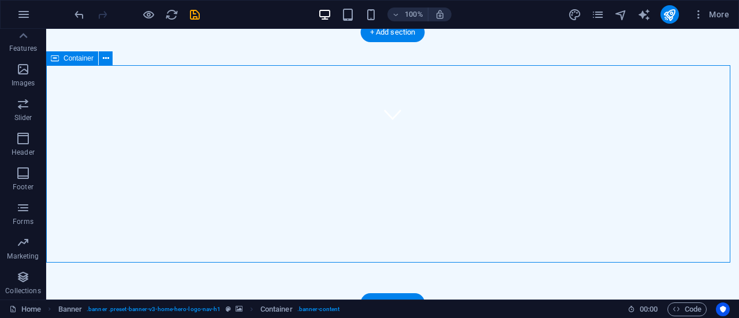
drag, startPoint x: 368, startPoint y: 106, endPoint x: 385, endPoint y: 145, distance: 42.9
drag, startPoint x: 293, startPoint y: 148, endPoint x: 295, endPoint y: 92, distance: 56.6
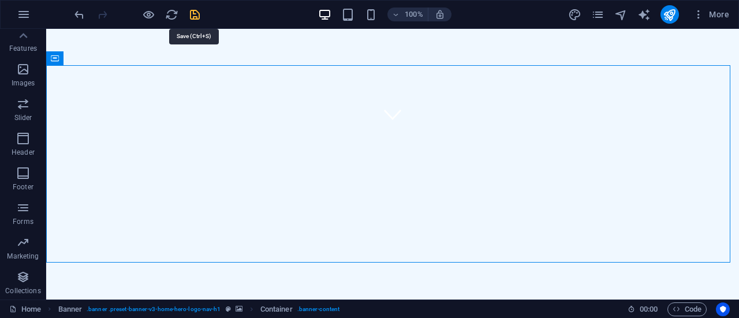
click at [193, 9] on icon "save" at bounding box center [194, 14] width 13 height 13
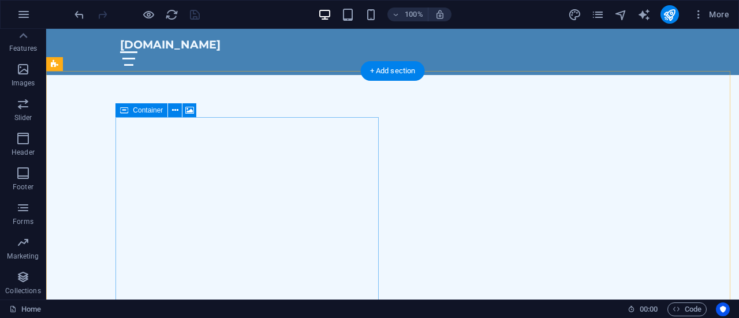
scroll to position [401, 0]
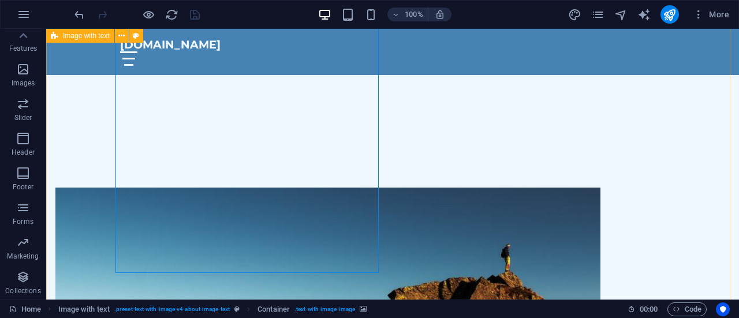
scroll to position [516, 0]
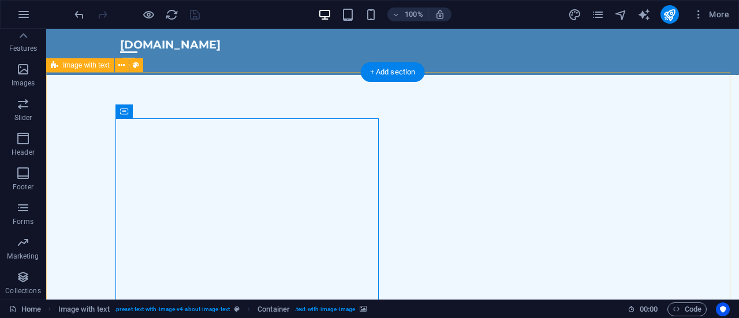
scroll to position [343, 0]
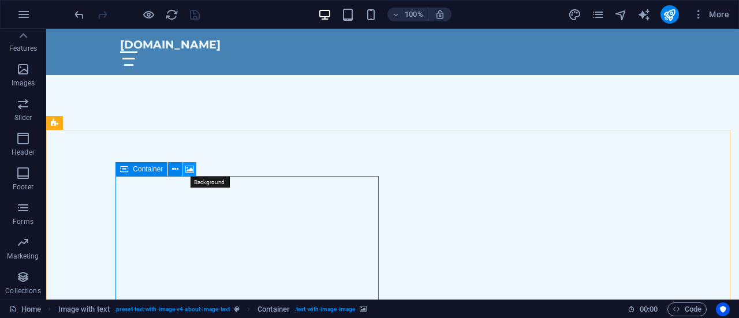
click at [191, 169] on icon at bounding box center [189, 169] width 9 height 12
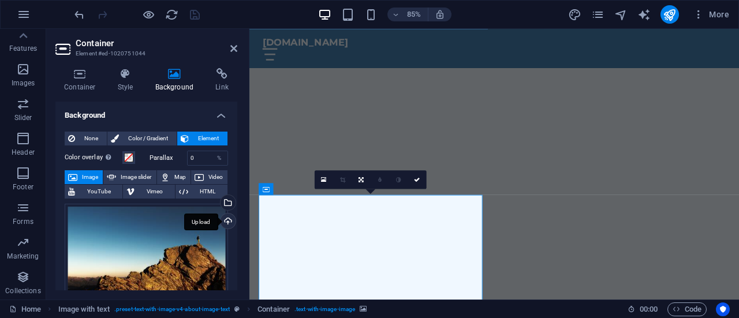
click at [229, 220] on div "Upload" at bounding box center [226, 222] width 17 height 17
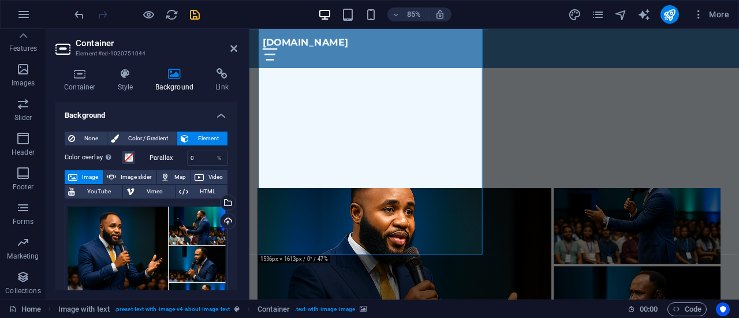
scroll to position [511, 0]
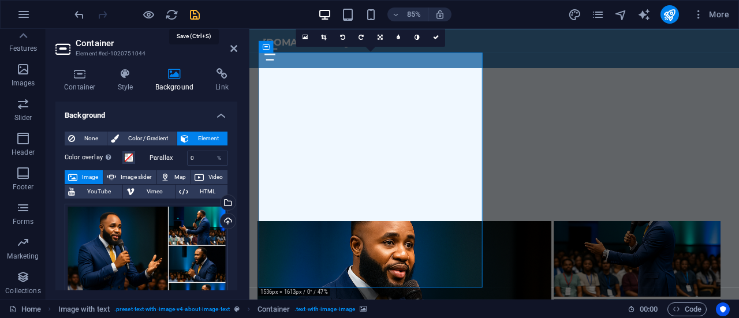
click at [192, 12] on icon "save" at bounding box center [194, 14] width 13 height 13
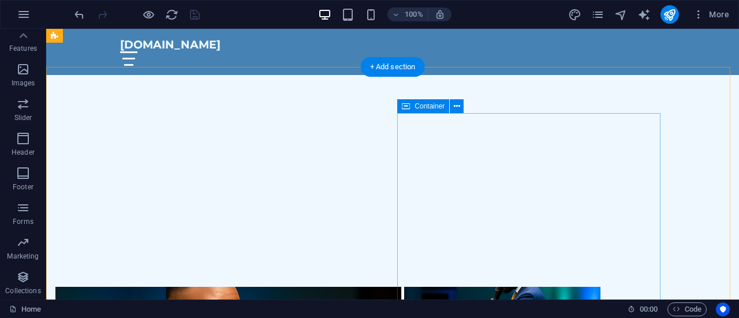
scroll to position [405, 0]
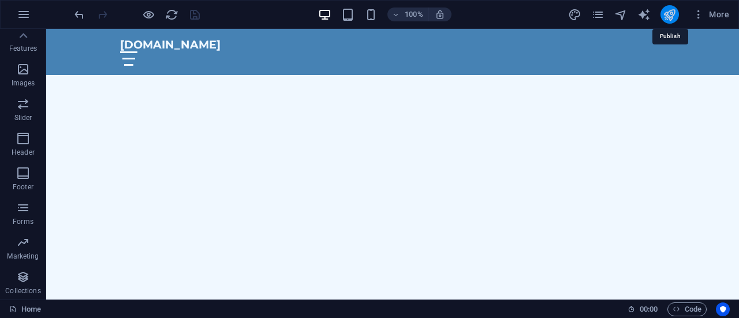
click at [670, 9] on icon "publish" at bounding box center [669, 14] width 13 height 13
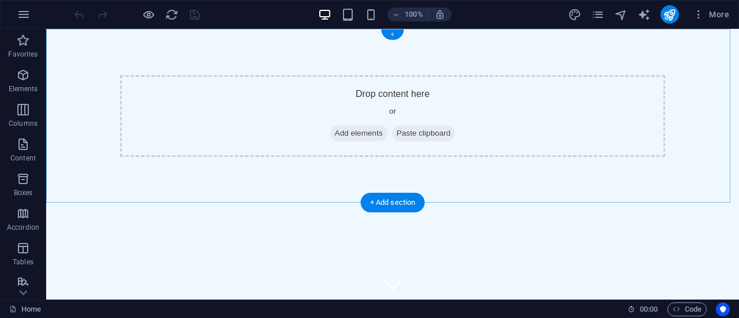
click at [394, 35] on div "+" at bounding box center [392, 34] width 23 height 10
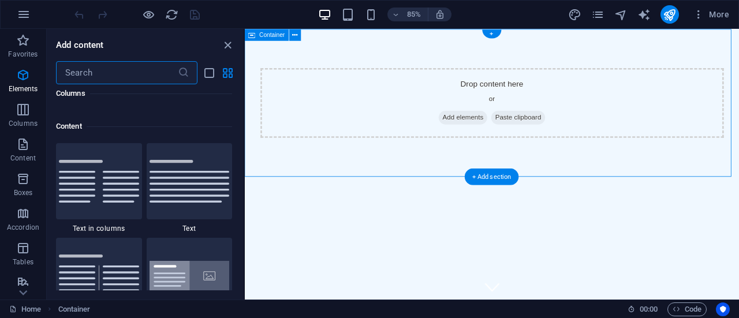
scroll to position [2019, 0]
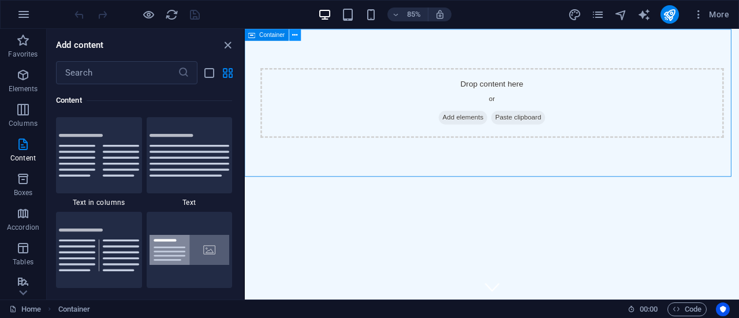
click at [294, 32] on icon at bounding box center [295, 34] width 5 height 10
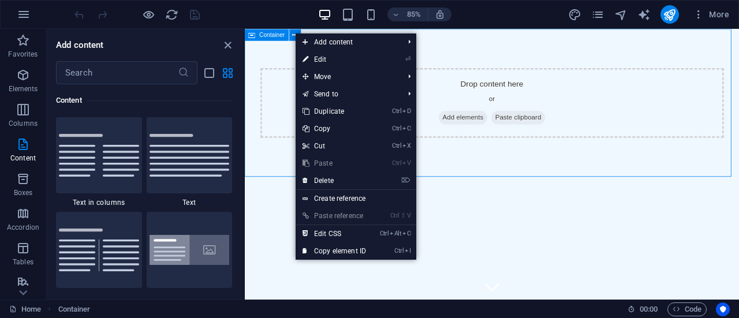
click at [275, 38] on span "Container" at bounding box center [272, 35] width 25 height 6
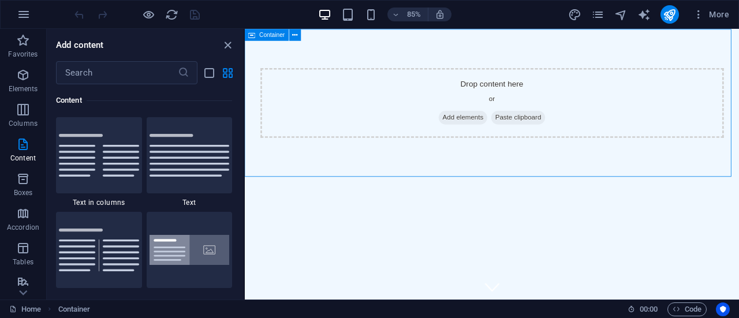
click at [275, 38] on span "Container" at bounding box center [272, 35] width 25 height 6
click at [295, 34] on icon at bounding box center [295, 34] width 5 height 10
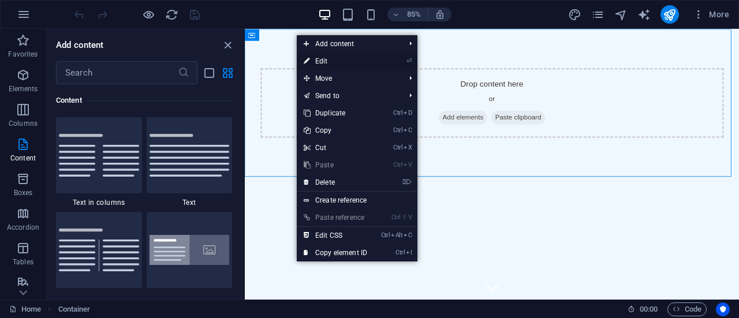
click at [312, 59] on link "⏎ Edit" at bounding box center [335, 61] width 77 height 17
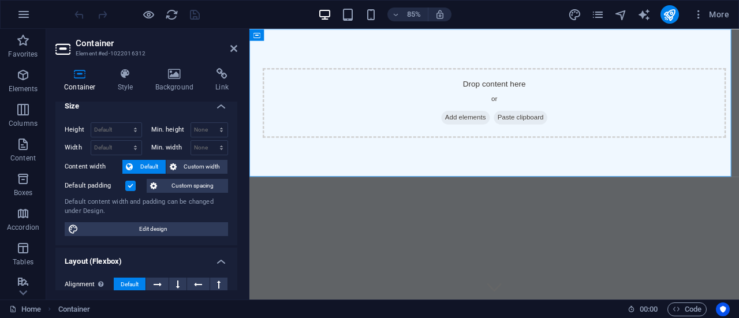
scroll to position [0, 0]
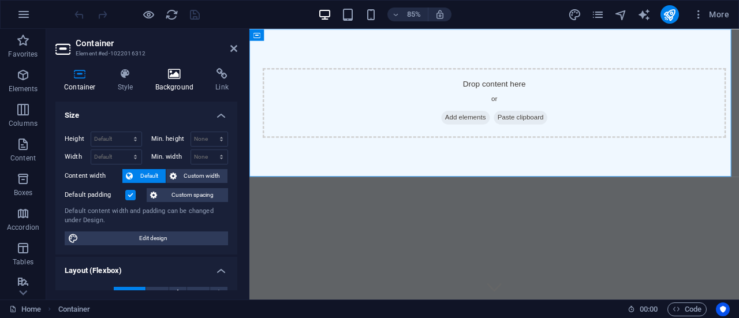
click at [186, 80] on h4 "Background" at bounding box center [177, 80] width 61 height 24
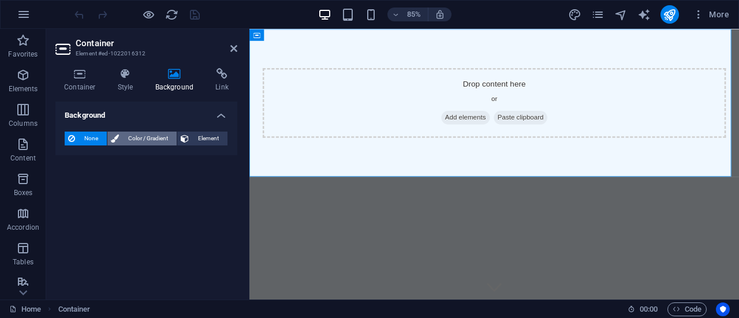
click at [148, 137] on span "Color / Gradient" at bounding box center [147, 139] width 51 height 14
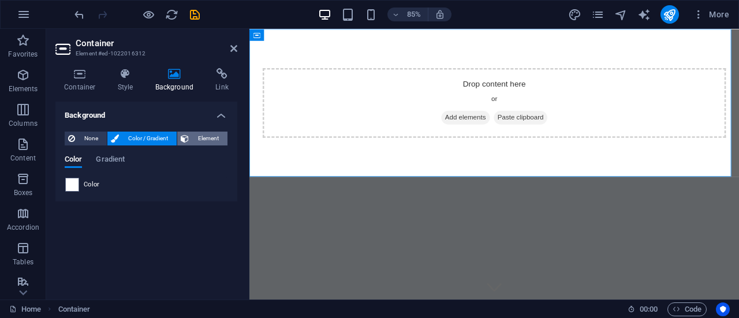
click at [203, 137] on span "Element" at bounding box center [208, 139] width 32 height 14
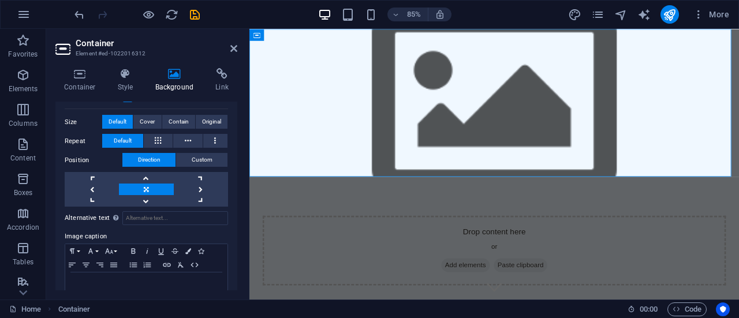
scroll to position [256, 0]
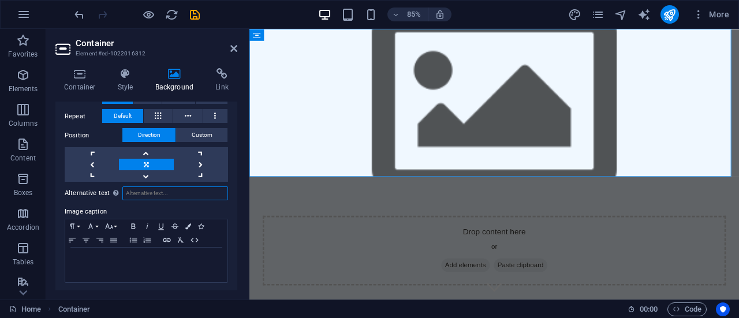
click at [162, 194] on input "Alternative text The alternative text is used by devices that cannot display im…" at bounding box center [175, 193] width 106 height 14
click at [140, 186] on input "Alternative text The alternative text is used by devices that cannot display im…" at bounding box center [175, 193] width 106 height 14
paste input "Architecting Purpose. Activating Generations."
type input "Architecting Purpose. Activating Generations."
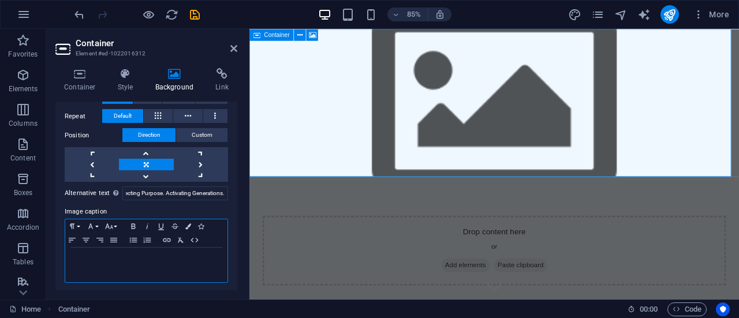
click at [129, 265] on div at bounding box center [146, 265] width 162 height 35
paste div
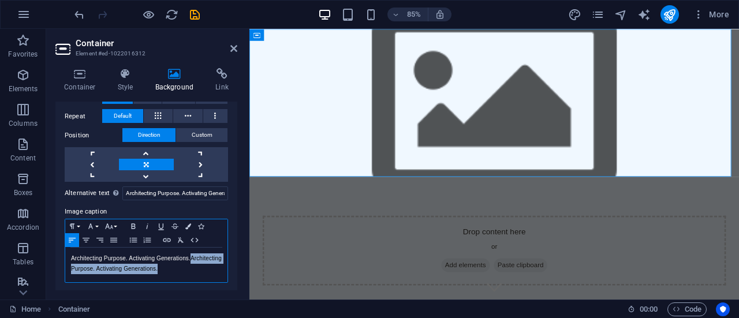
drag, startPoint x: 126, startPoint y: 281, endPoint x: 106, endPoint y: 272, distance: 22.7
click at [106, 272] on p "​Architecting Purpose. Activating Generations.Architecting Purpose. Activating …" at bounding box center [146, 263] width 151 height 21
click at [110, 238] on icon "button" at bounding box center [113, 240] width 7 height 5
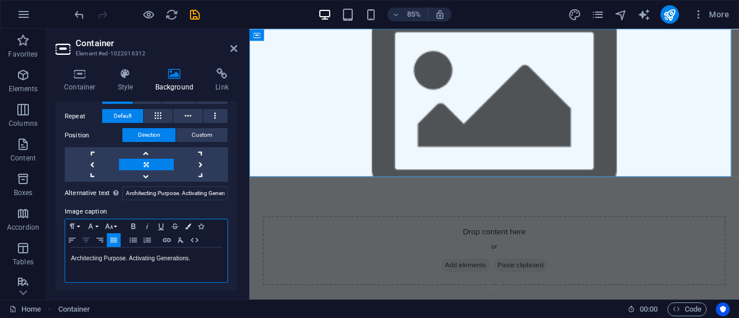
click at [86, 238] on icon "button" at bounding box center [86, 240] width 7 height 5
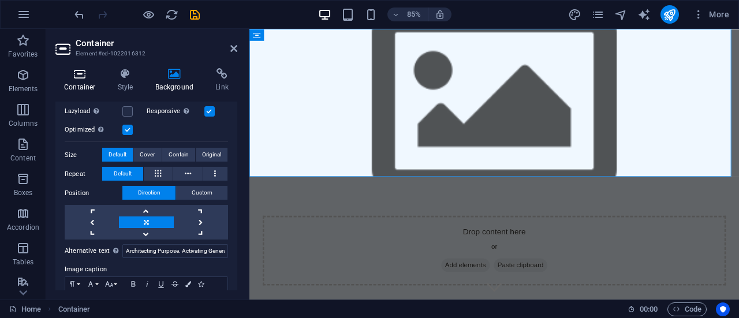
click at [88, 88] on h4 "Container" at bounding box center [82, 80] width 54 height 24
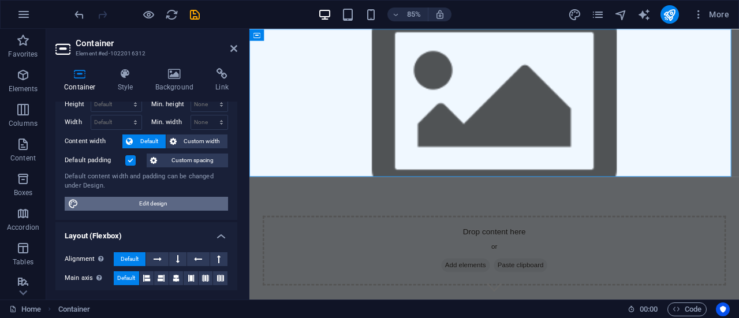
scroll to position [27, 0]
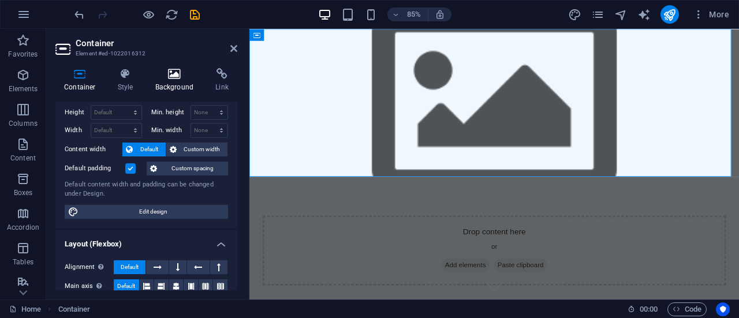
click at [173, 82] on h4 "Background" at bounding box center [177, 80] width 61 height 24
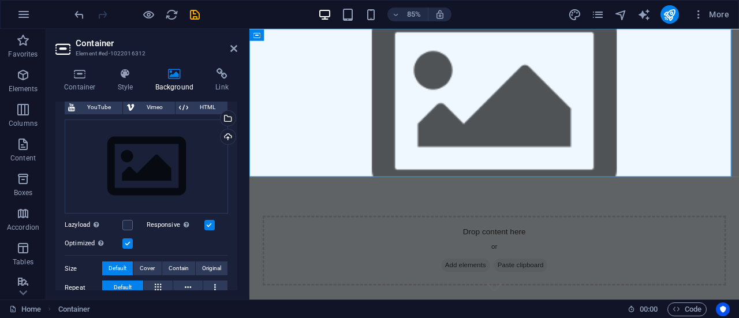
scroll to position [25, 0]
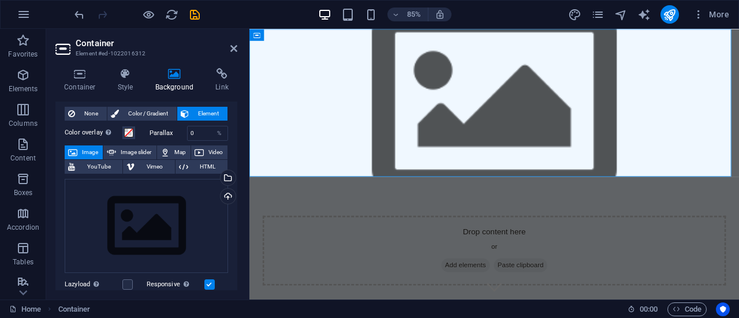
click at [86, 148] on span "Image" at bounding box center [90, 152] width 18 height 14
click at [222, 192] on div "Upload" at bounding box center [226, 197] width 17 height 17
